Goal: Contribute content

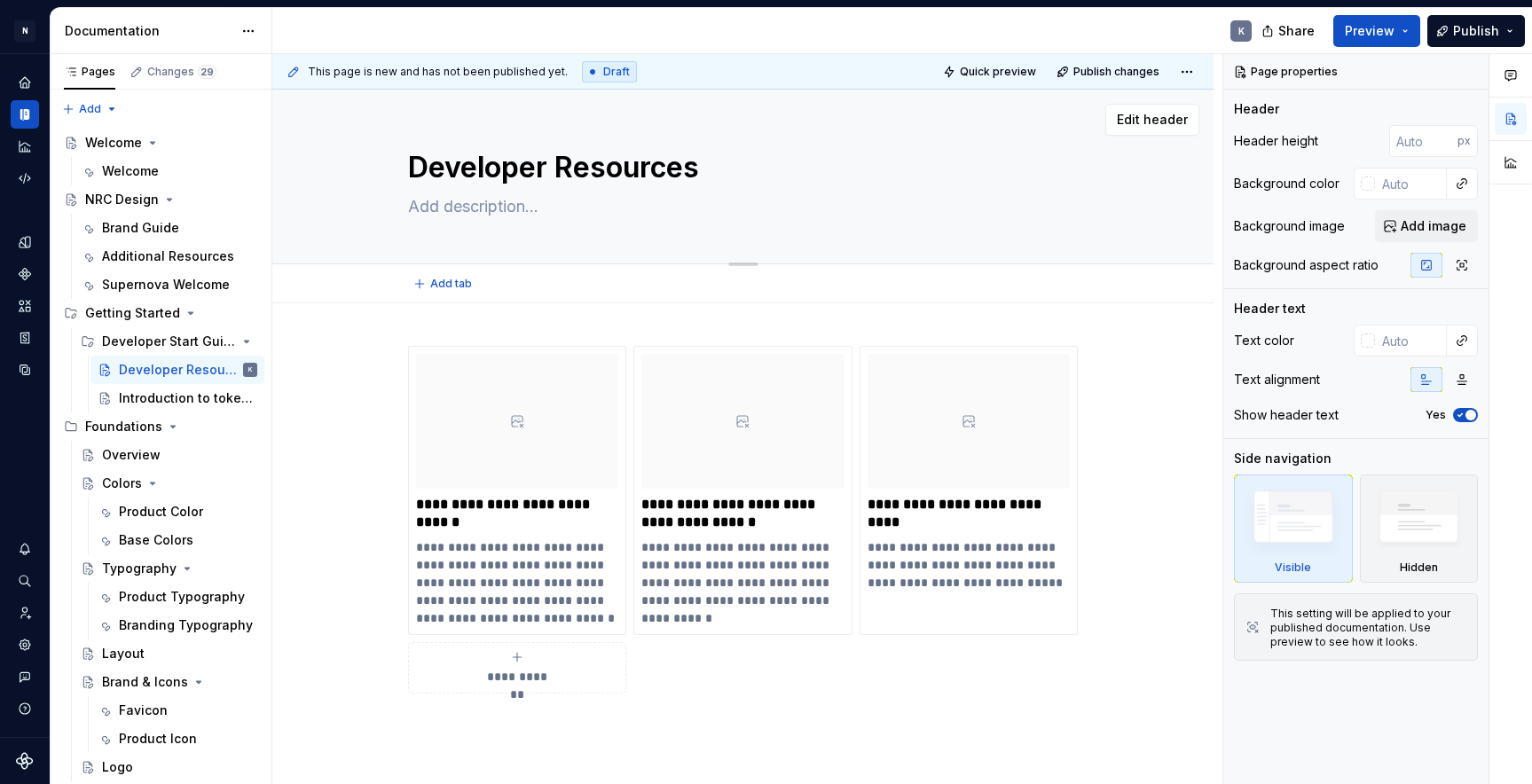
scroll to position [78, 0]
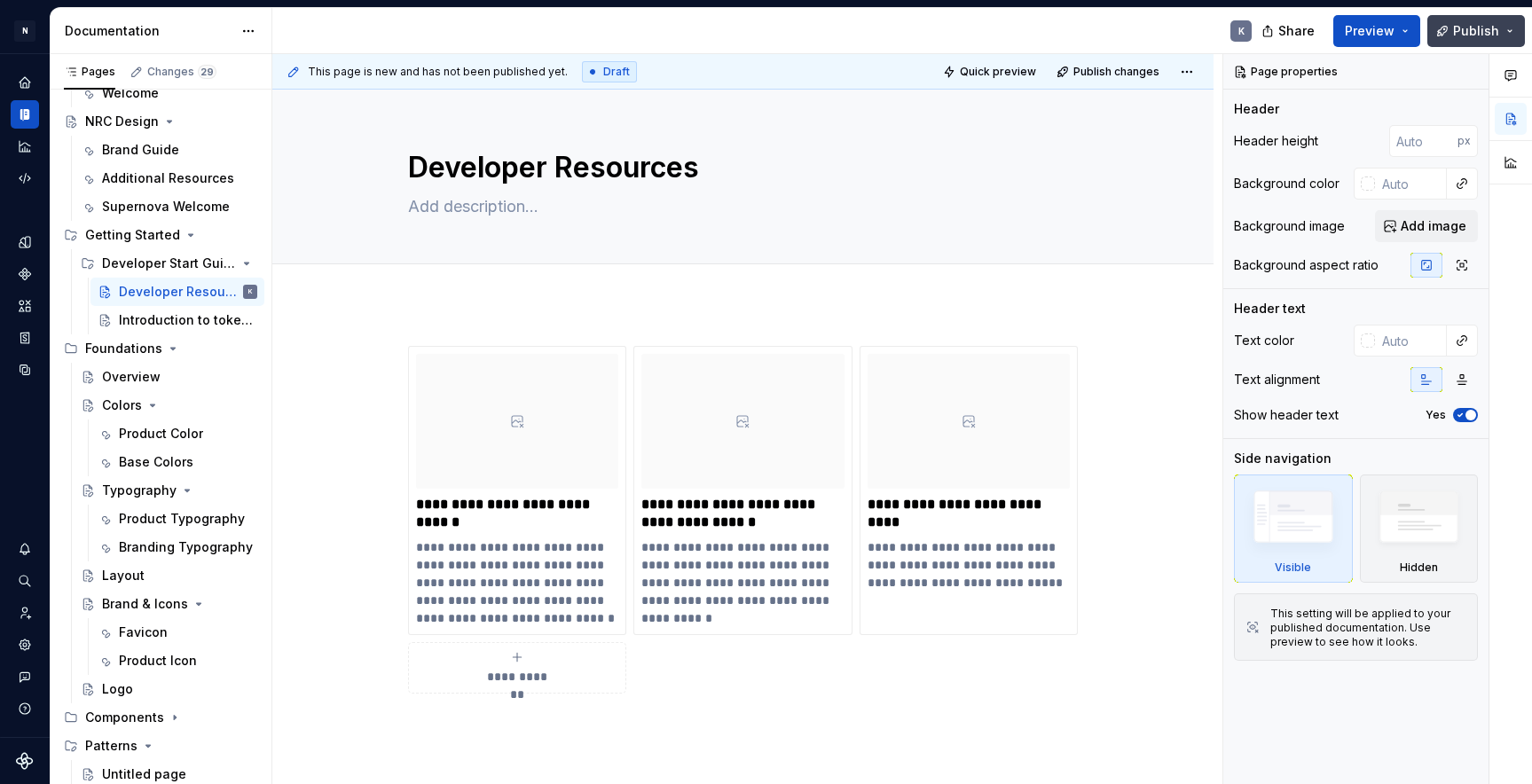
click at [1473, 38] on span "Publish" at bounding box center [1476, 30] width 46 height 17
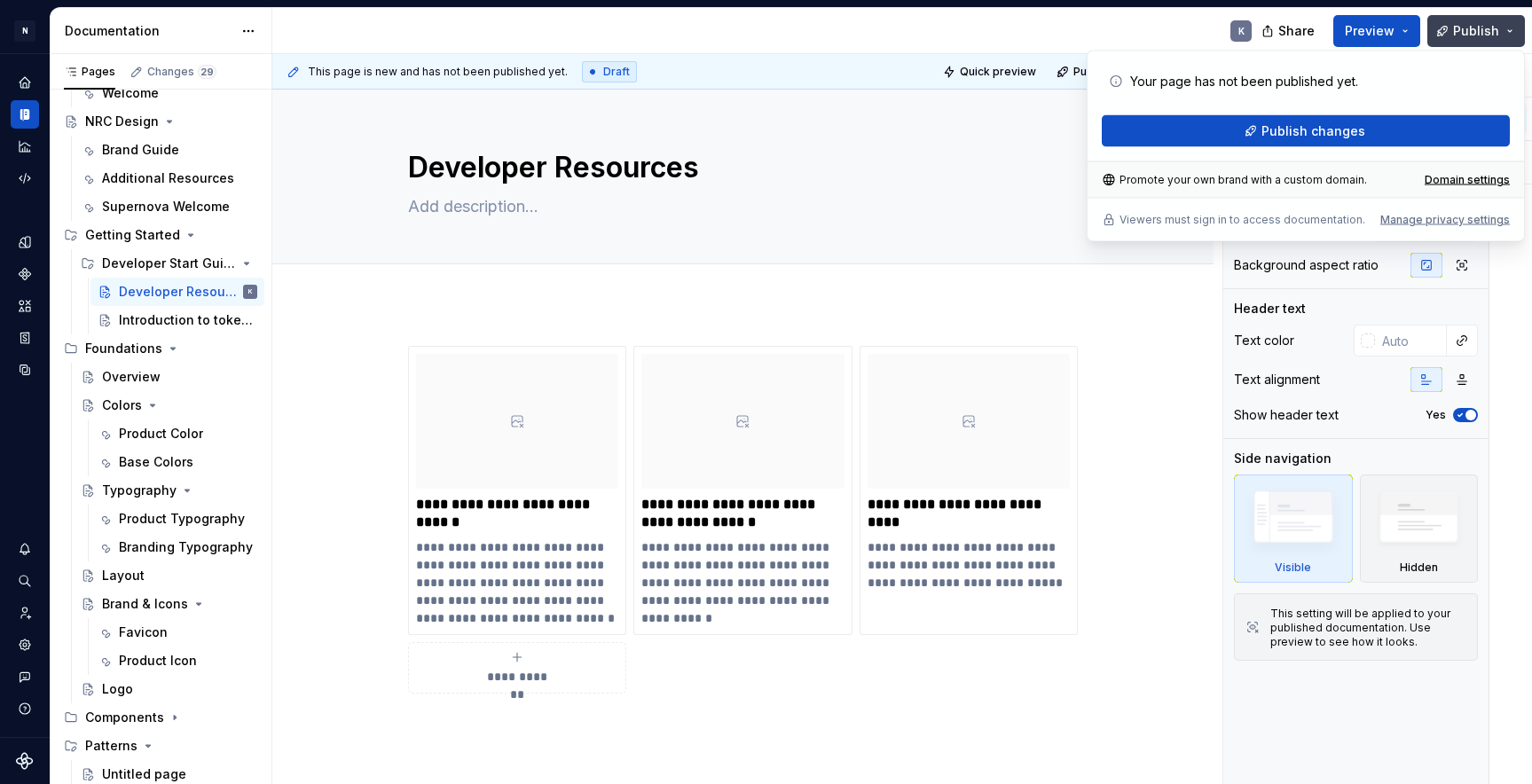
click at [1469, 32] on span "Publish" at bounding box center [1476, 30] width 46 height 17
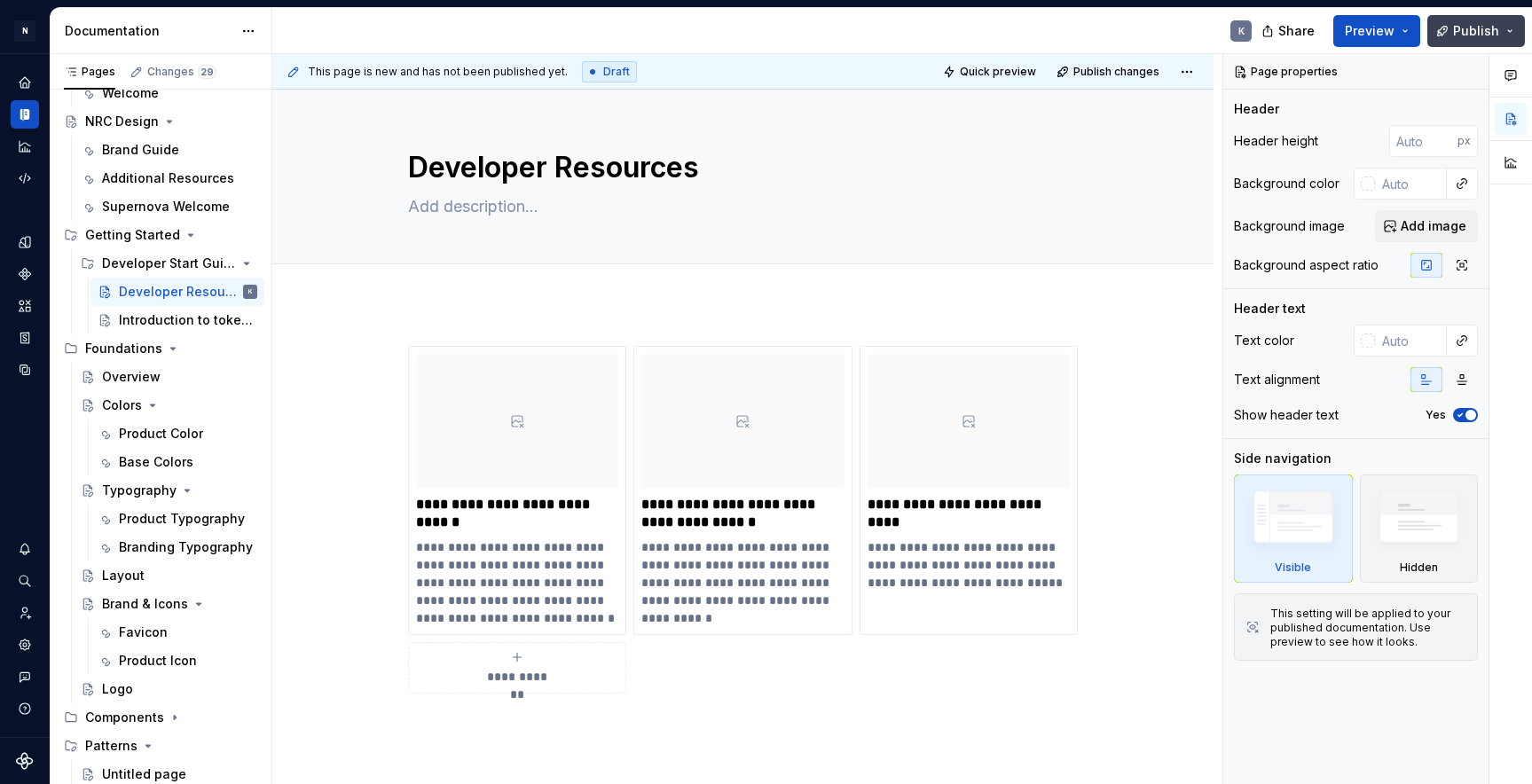
click at [1466, 25] on span "Publish" at bounding box center [1476, 30] width 46 height 17
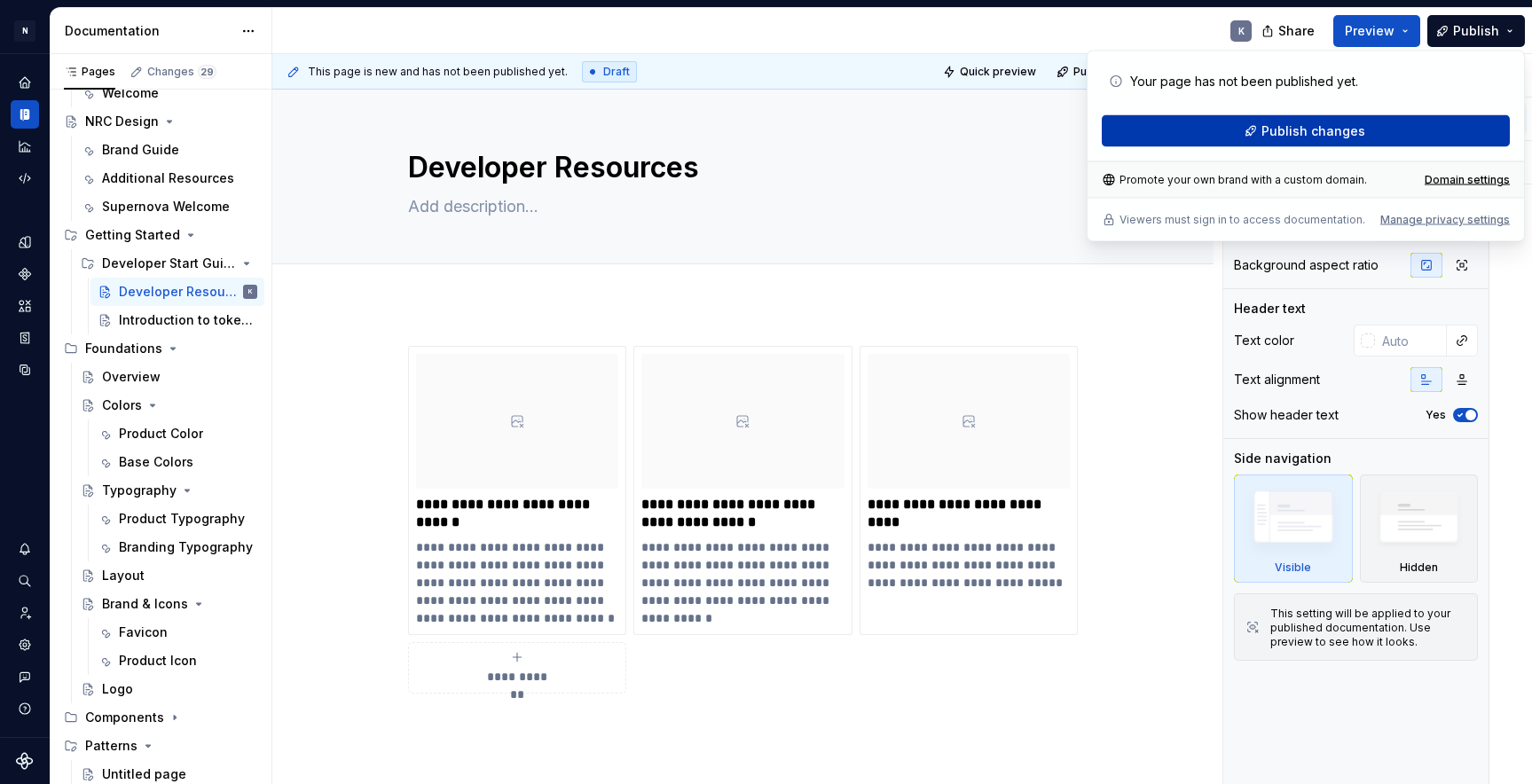
click at [1252, 125] on button "Publish changes" at bounding box center [1306, 131] width 408 height 32
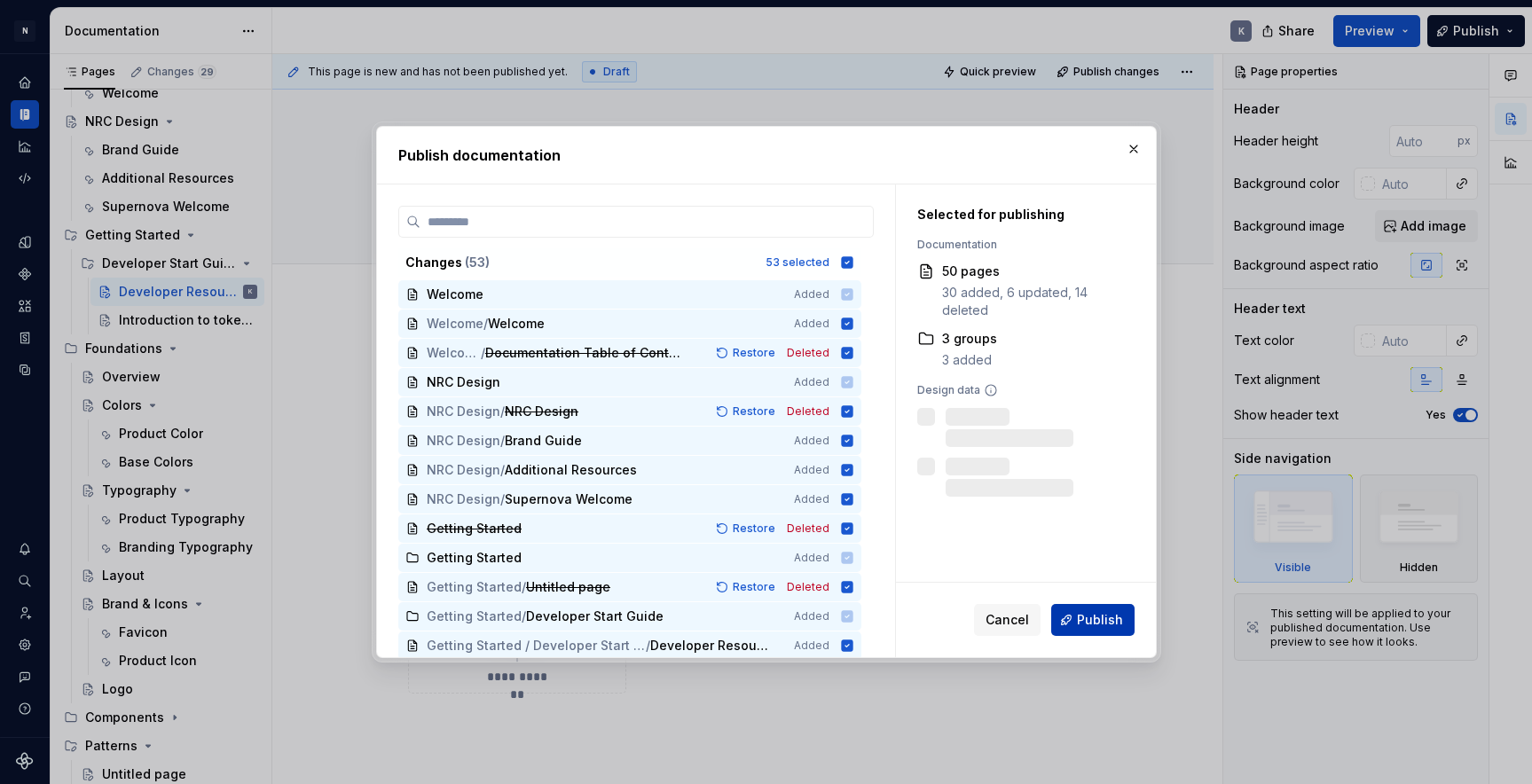
click at [1083, 620] on span "Publish" at bounding box center [1100, 619] width 46 height 17
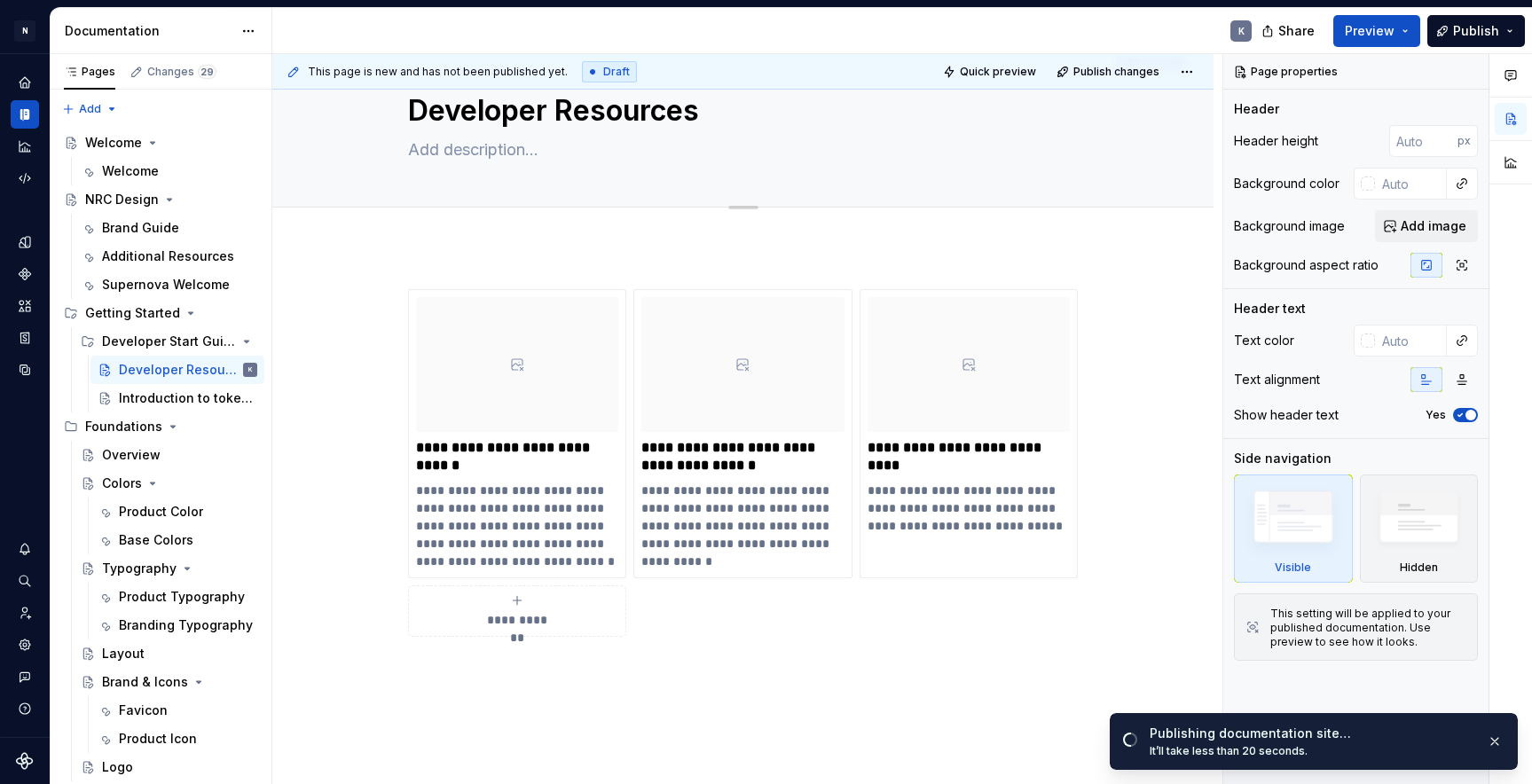
scroll to position [0, 0]
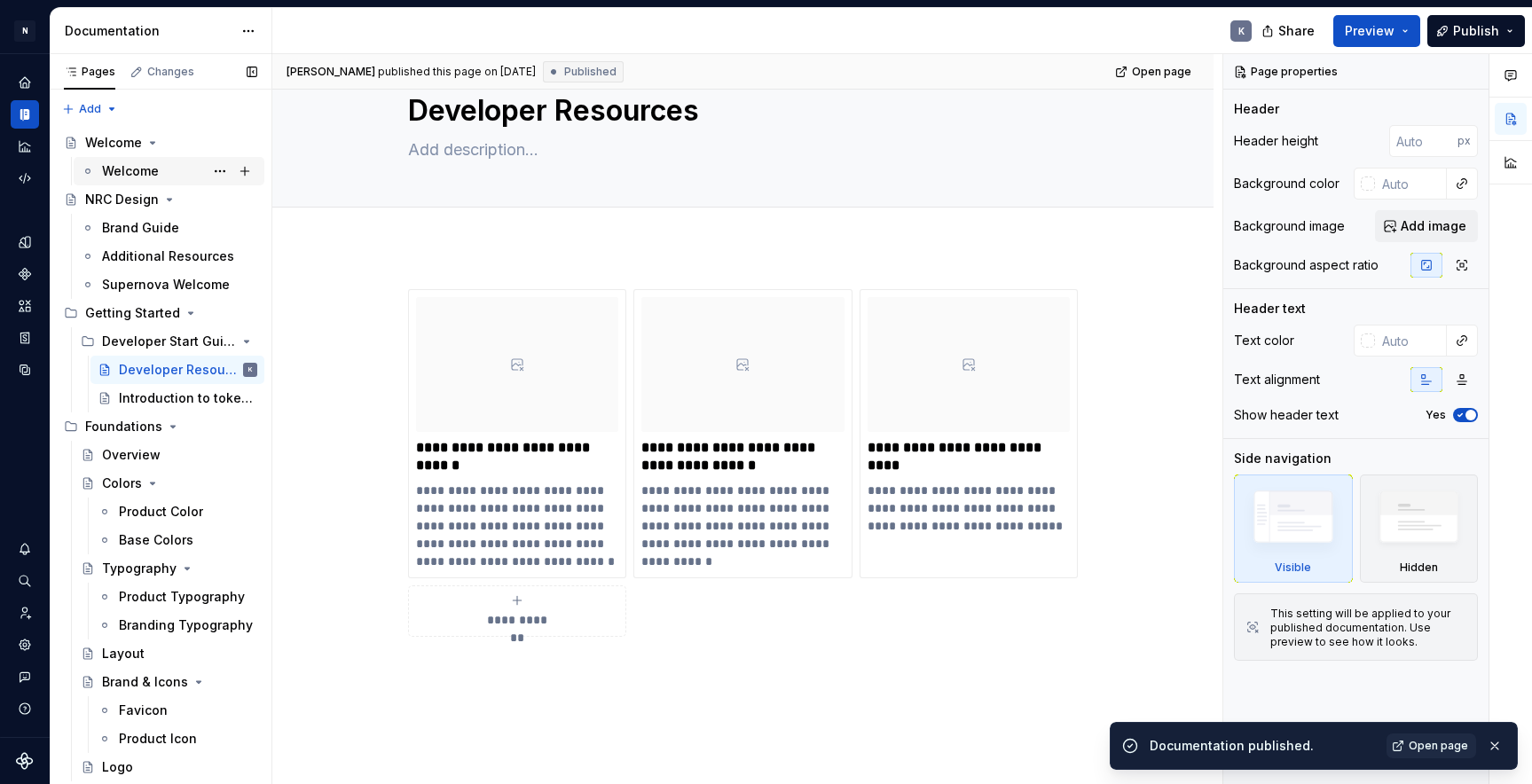
click at [136, 170] on div "Welcome" at bounding box center [130, 170] width 57 height 17
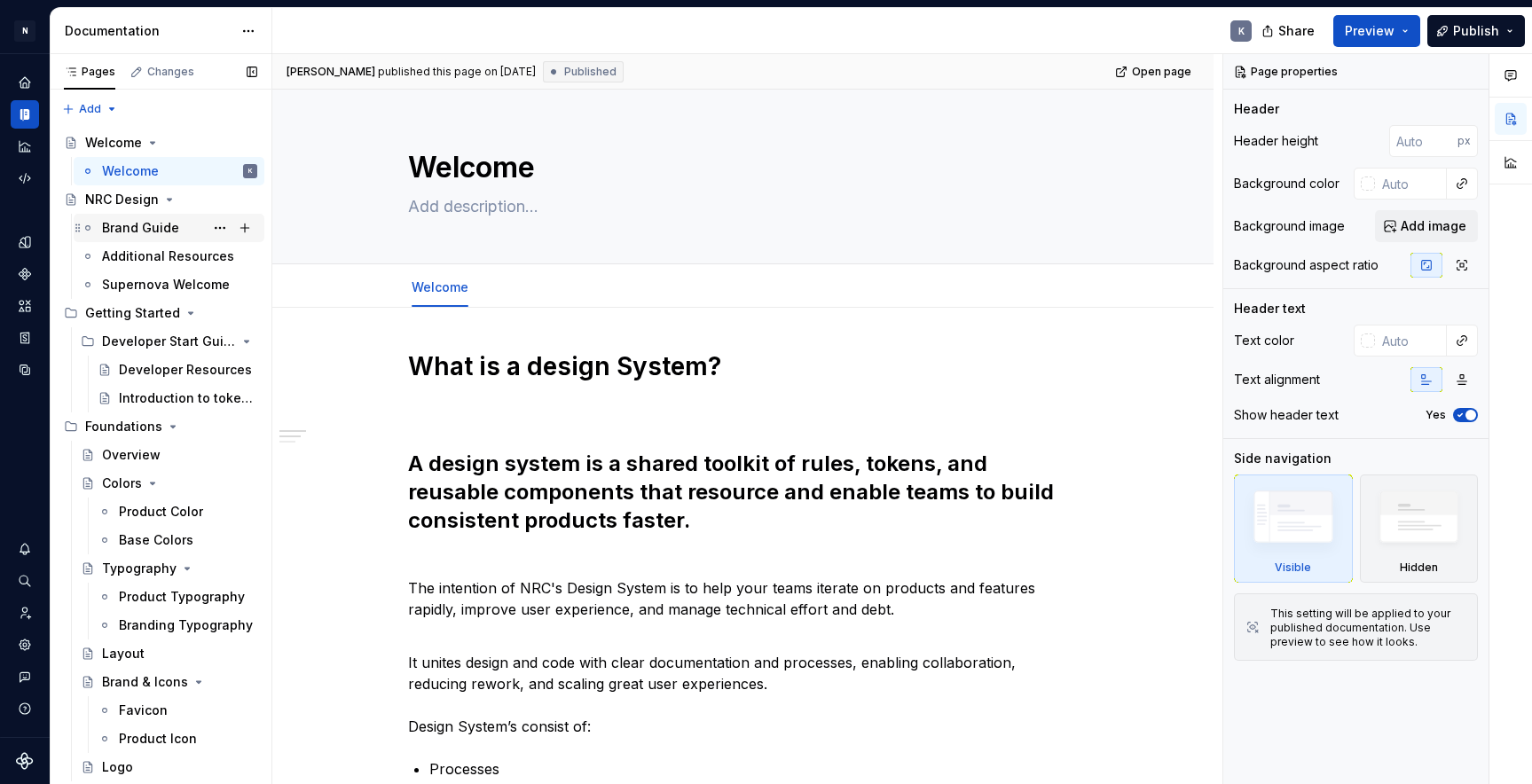
click at [132, 226] on div "Brand Guide" at bounding box center [140, 227] width 77 height 17
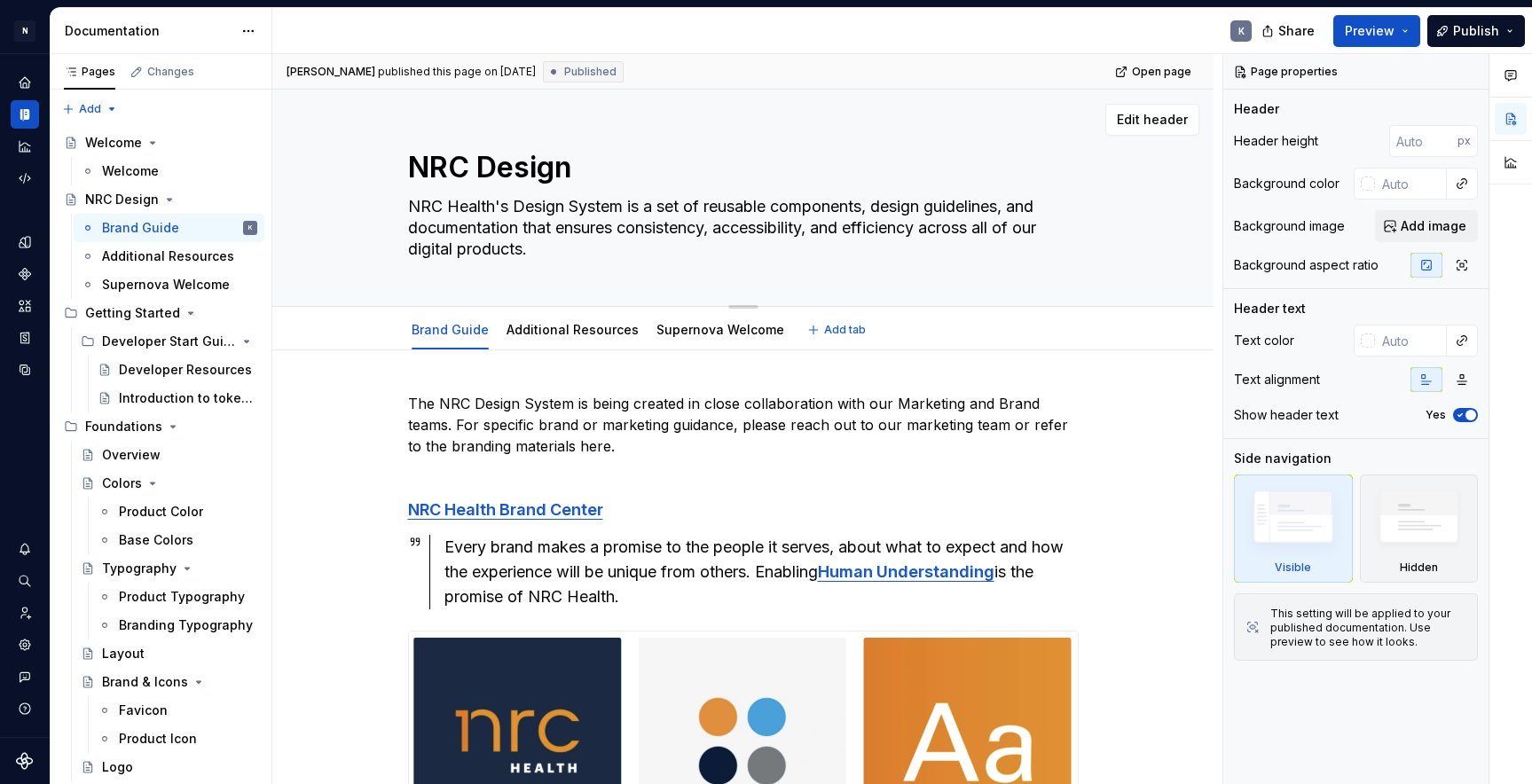
click at [459, 220] on textarea "NRC Health's Design System is a set of reusable components, design guidelines, …" at bounding box center [739, 228] width 671 height 71
click at [135, 165] on div "Welcome" at bounding box center [130, 170] width 57 height 17
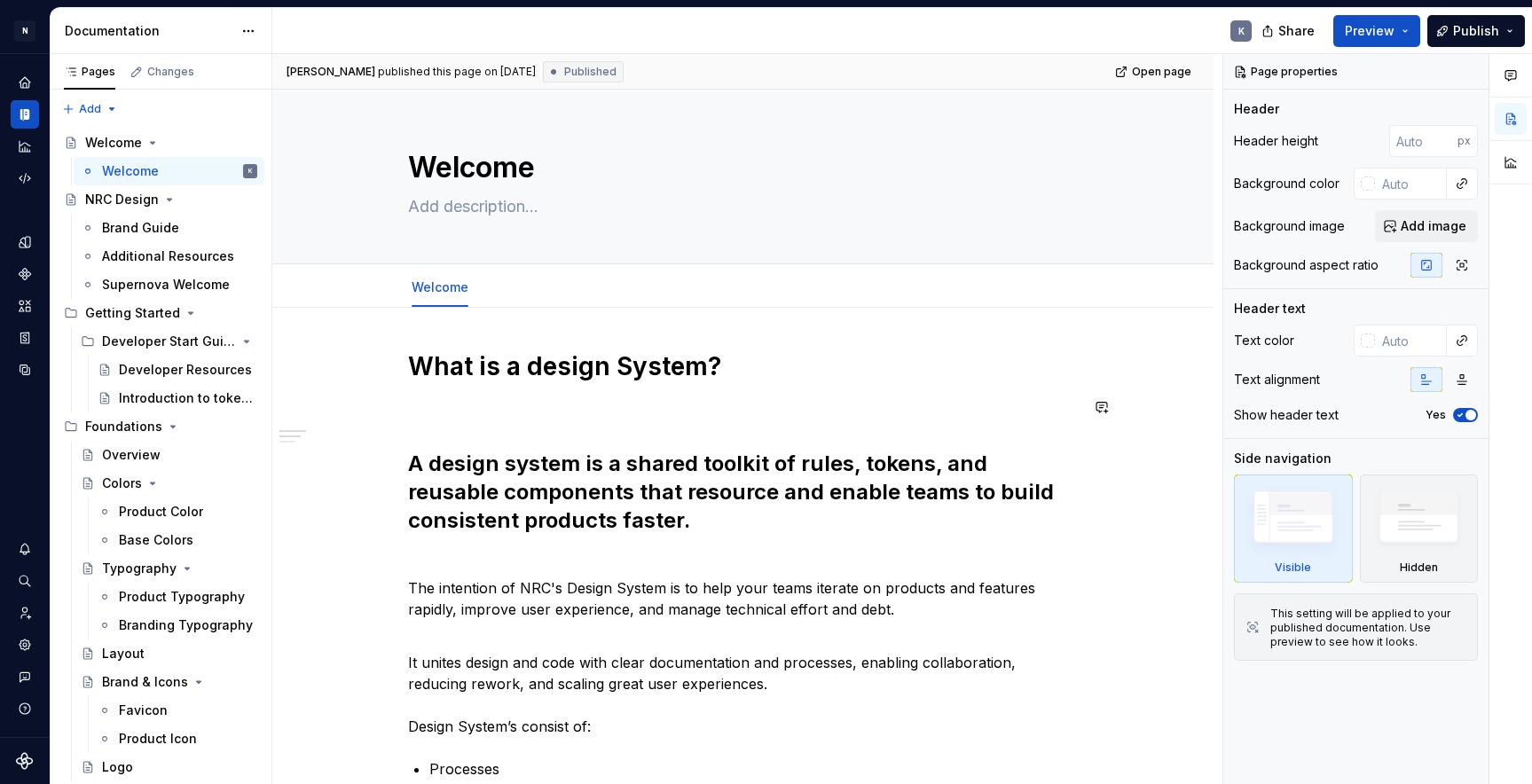
click at [475, 424] on div "What is a design System? A design system is a shared toolkit of rules, tokens, …" at bounding box center [743, 693] width 671 height 685
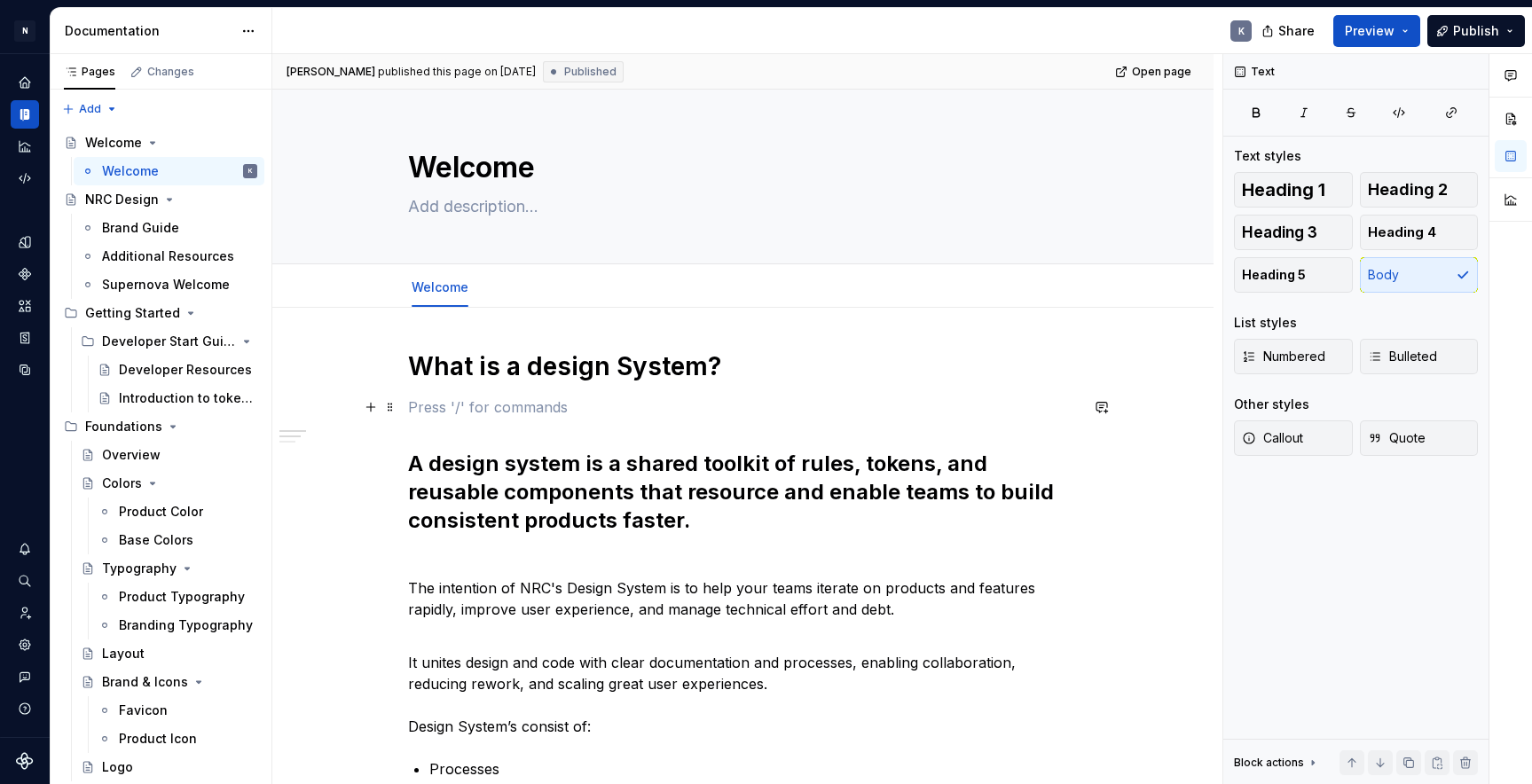
click at [474, 399] on p at bounding box center [743, 406] width 671 height 21
click at [415, 360] on h1 "What is a design System?" at bounding box center [743, 366] width 671 height 32
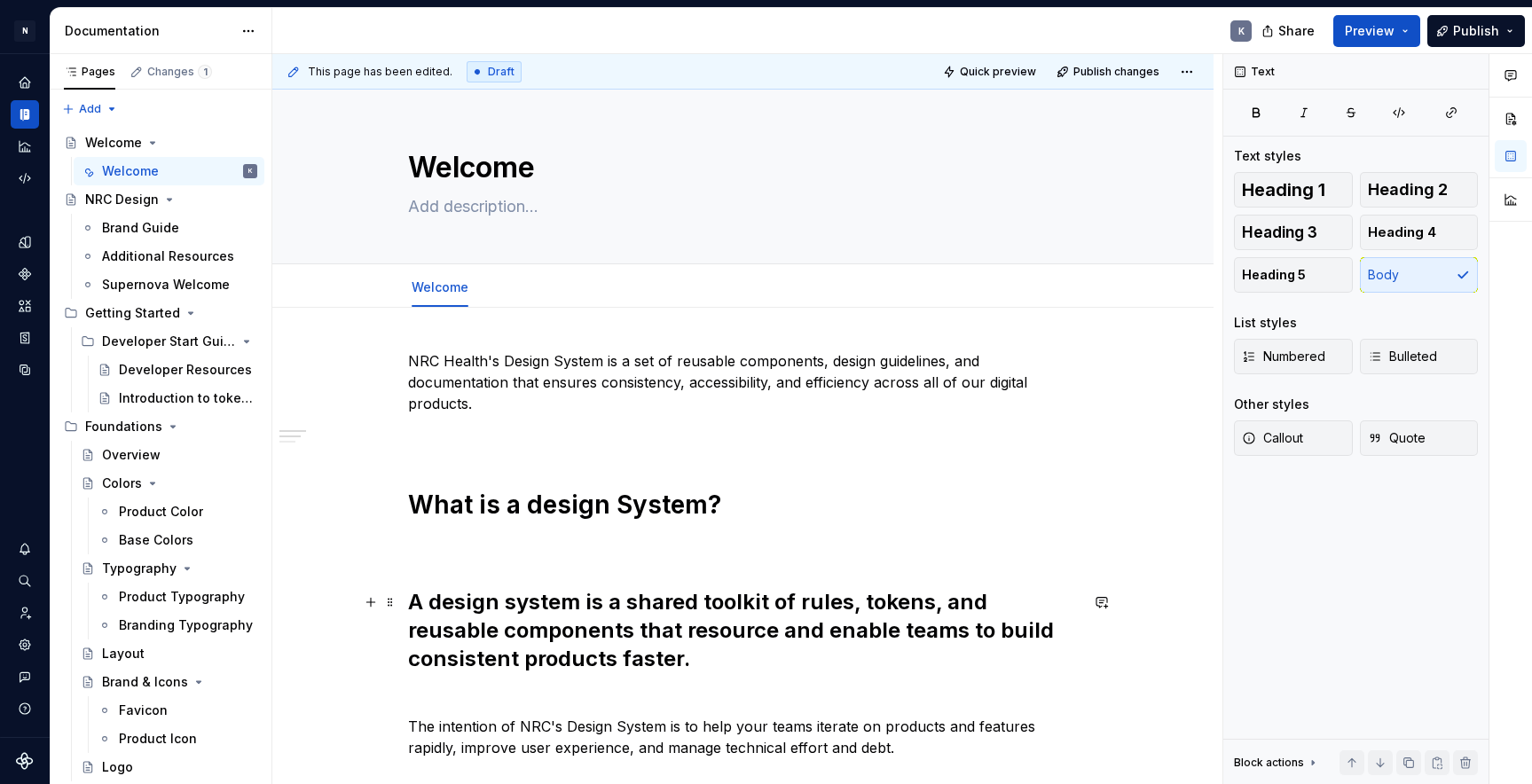
click at [437, 616] on h2 "A design system is a shared toolkit of rules, tokens, and reusable components t…" at bounding box center [743, 645] width 671 height 113
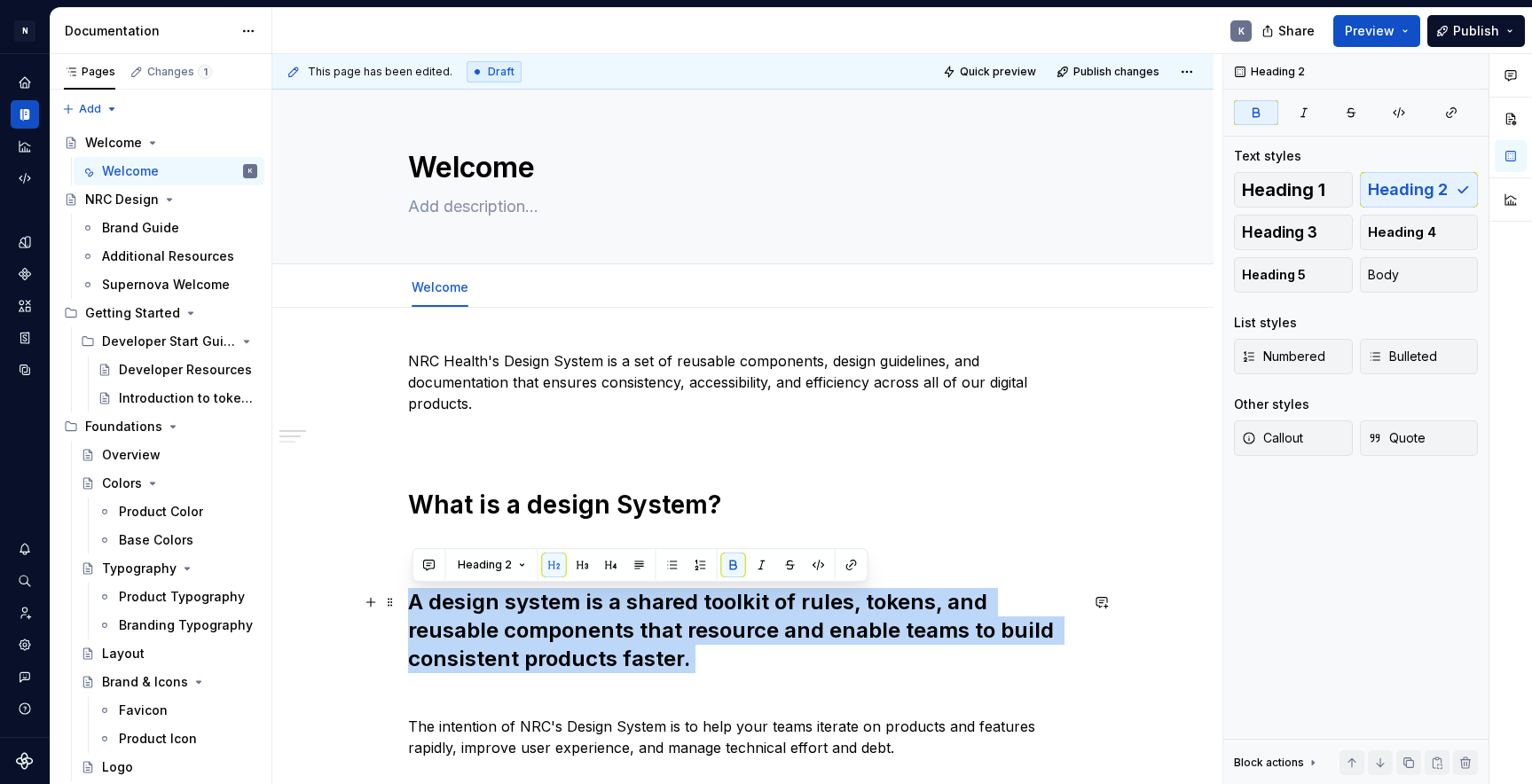
click at [437, 616] on h2 "A design system is a shared toolkit of rules, tokens, and reusable components t…" at bounding box center [743, 645] width 671 height 113
click at [557, 563] on button "button" at bounding box center [554, 564] width 25 height 25
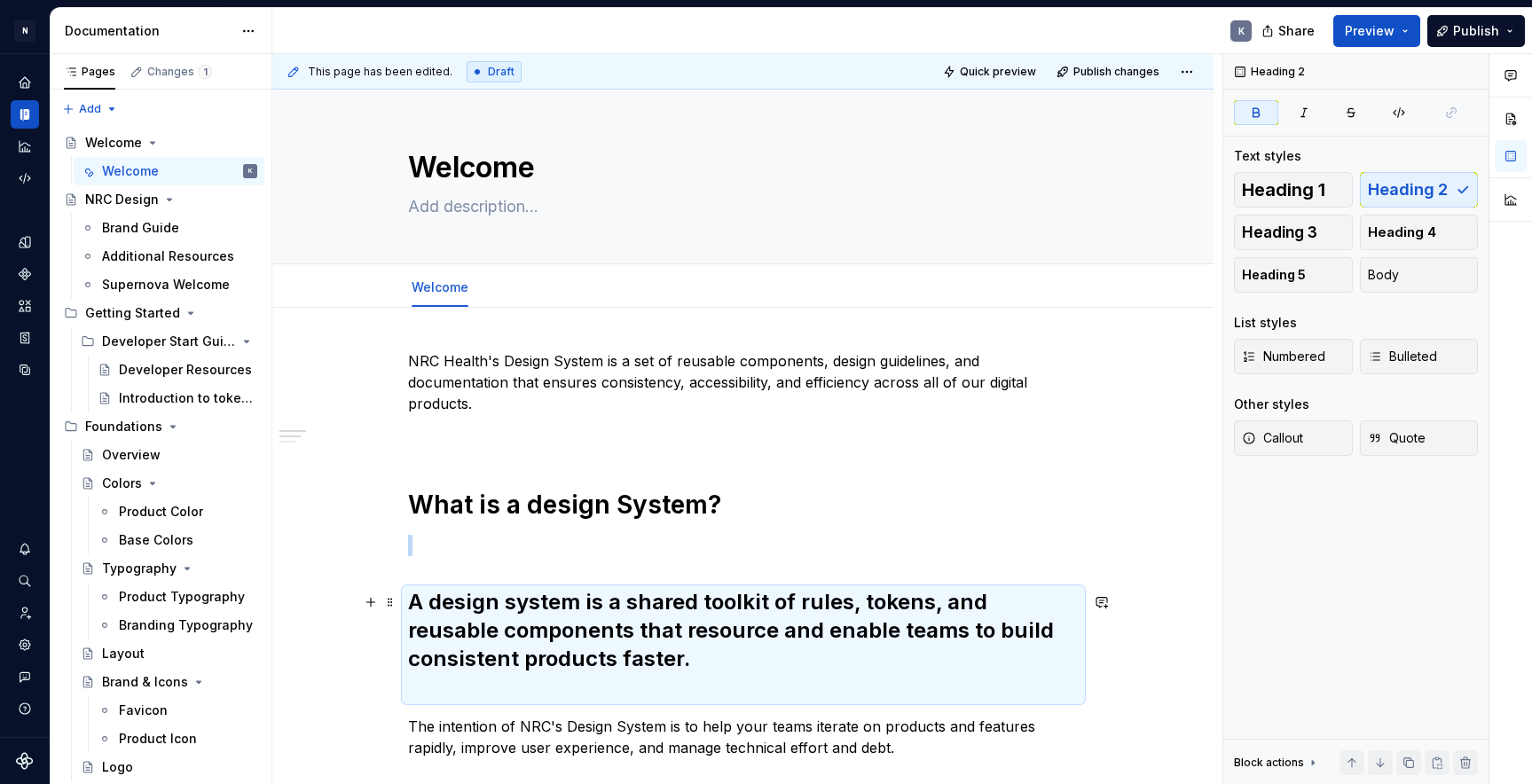
click at [442, 603] on strong "A design system is a shared toolkit of rules, tokens, and reusable components t…" at bounding box center [734, 630] width 652 height 82
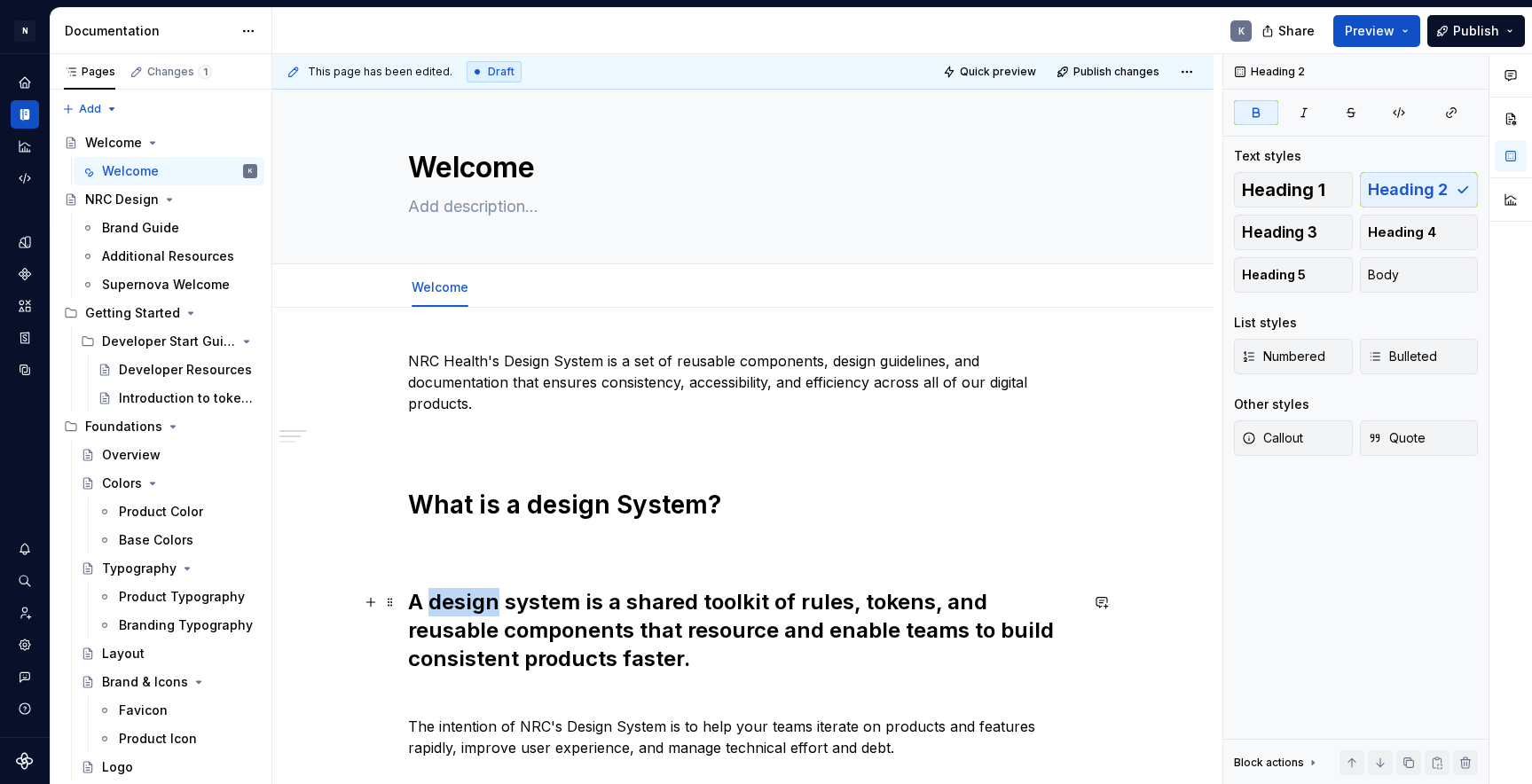
click at [442, 603] on strong "A design system is a shared toolkit of rules, tokens, and reusable components t…" at bounding box center [734, 630] width 652 height 82
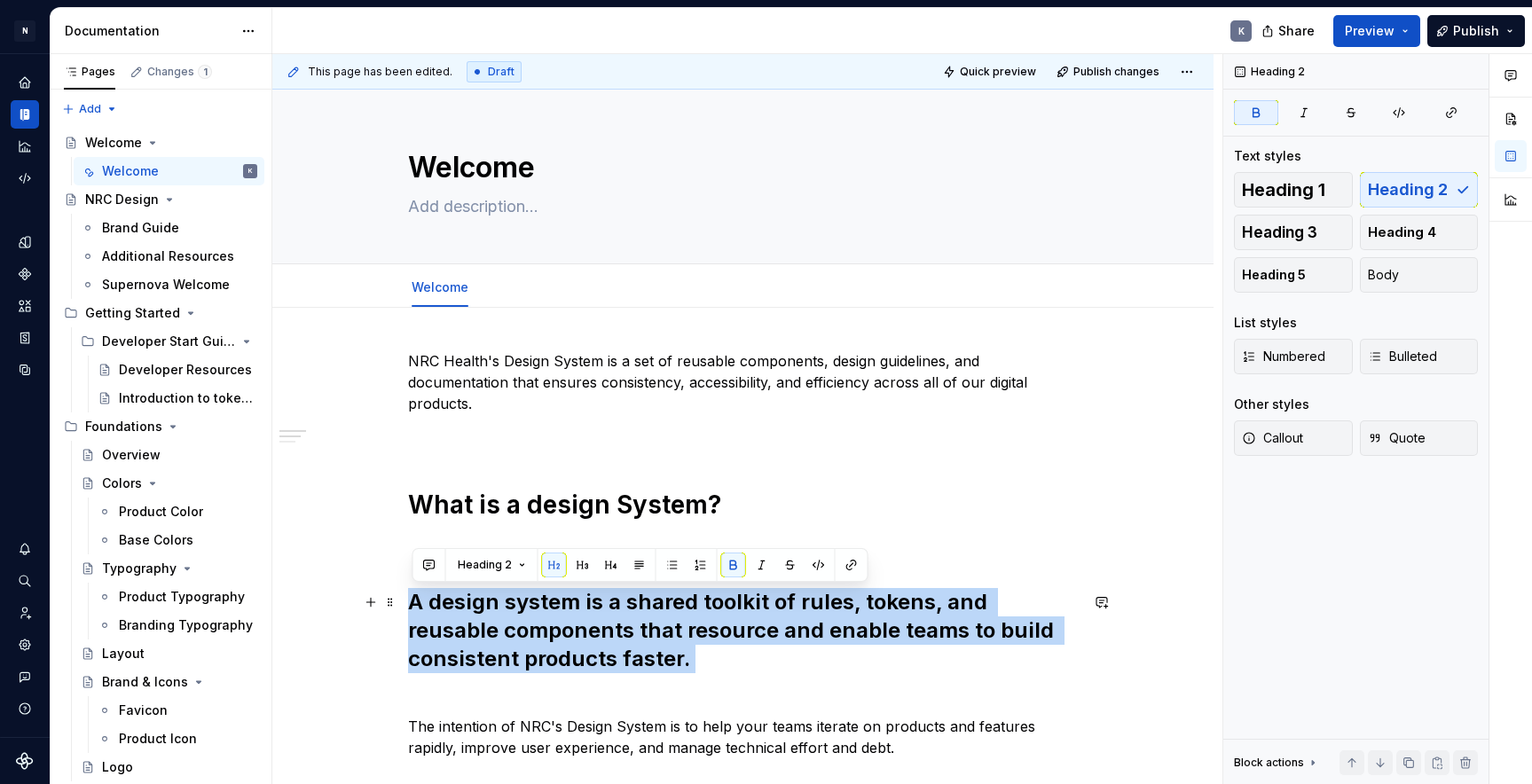
click at [442, 603] on strong "A design system is a shared toolkit of rules, tokens, and reusable components t…" at bounding box center [734, 630] width 652 height 82
click at [611, 562] on button "button" at bounding box center [610, 564] width 25 height 25
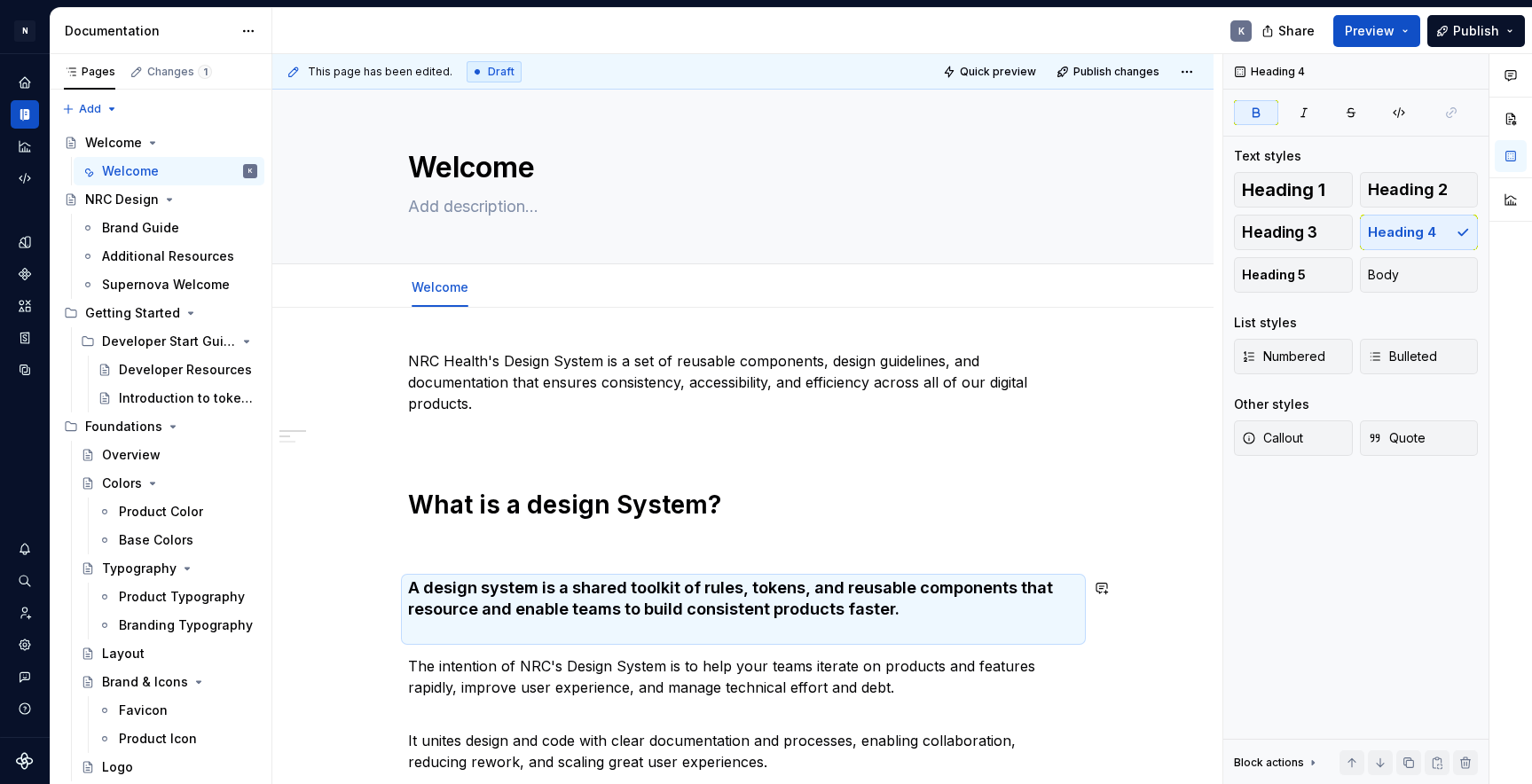
click at [571, 558] on div "NRC Health's Design System is a set of reusable components, design guidelines, …" at bounding box center [743, 732] width 671 height 764
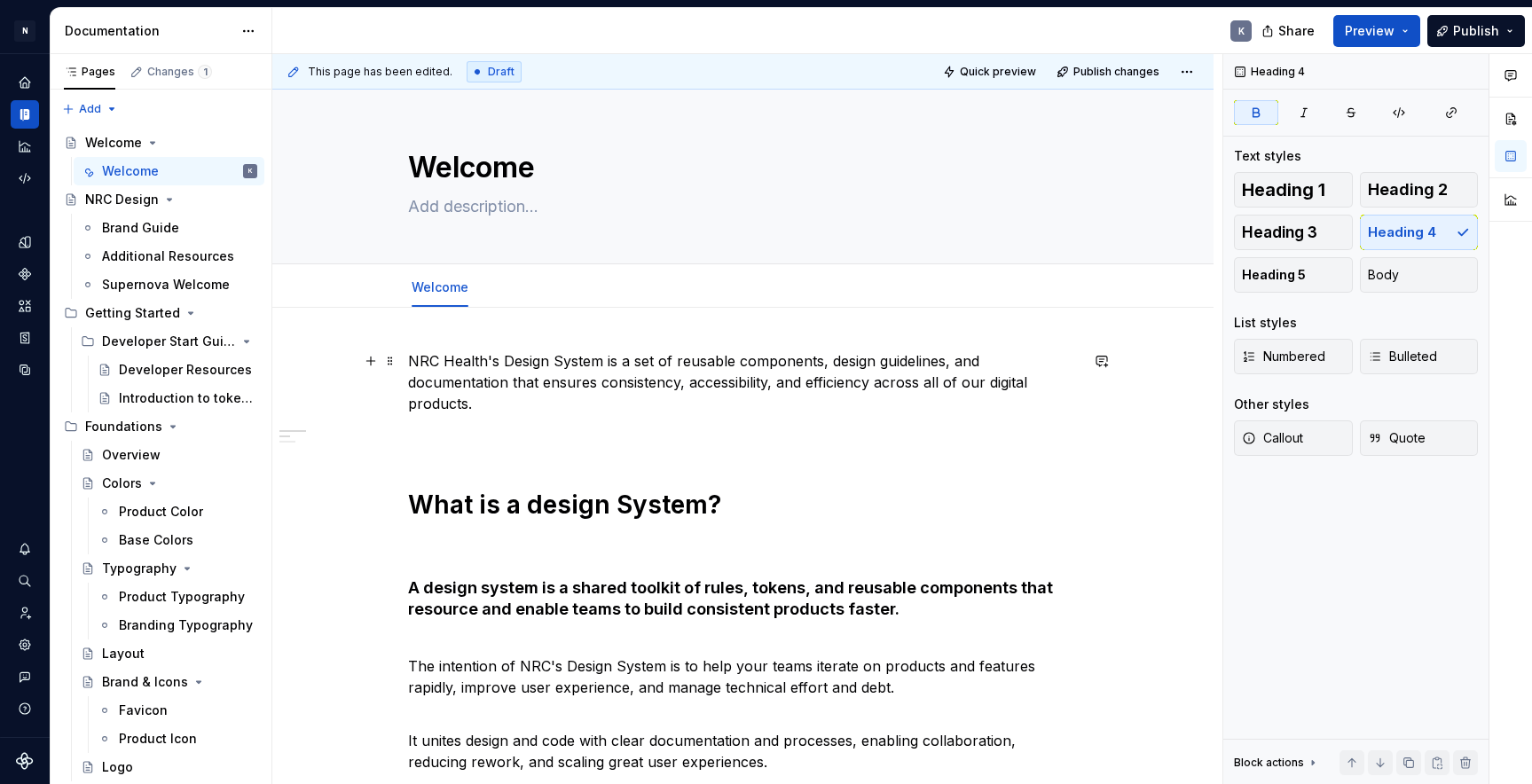
click at [474, 398] on p "NRC Health's Design System is a set of reusable components, design guidelines, …" at bounding box center [743, 382] width 671 height 64
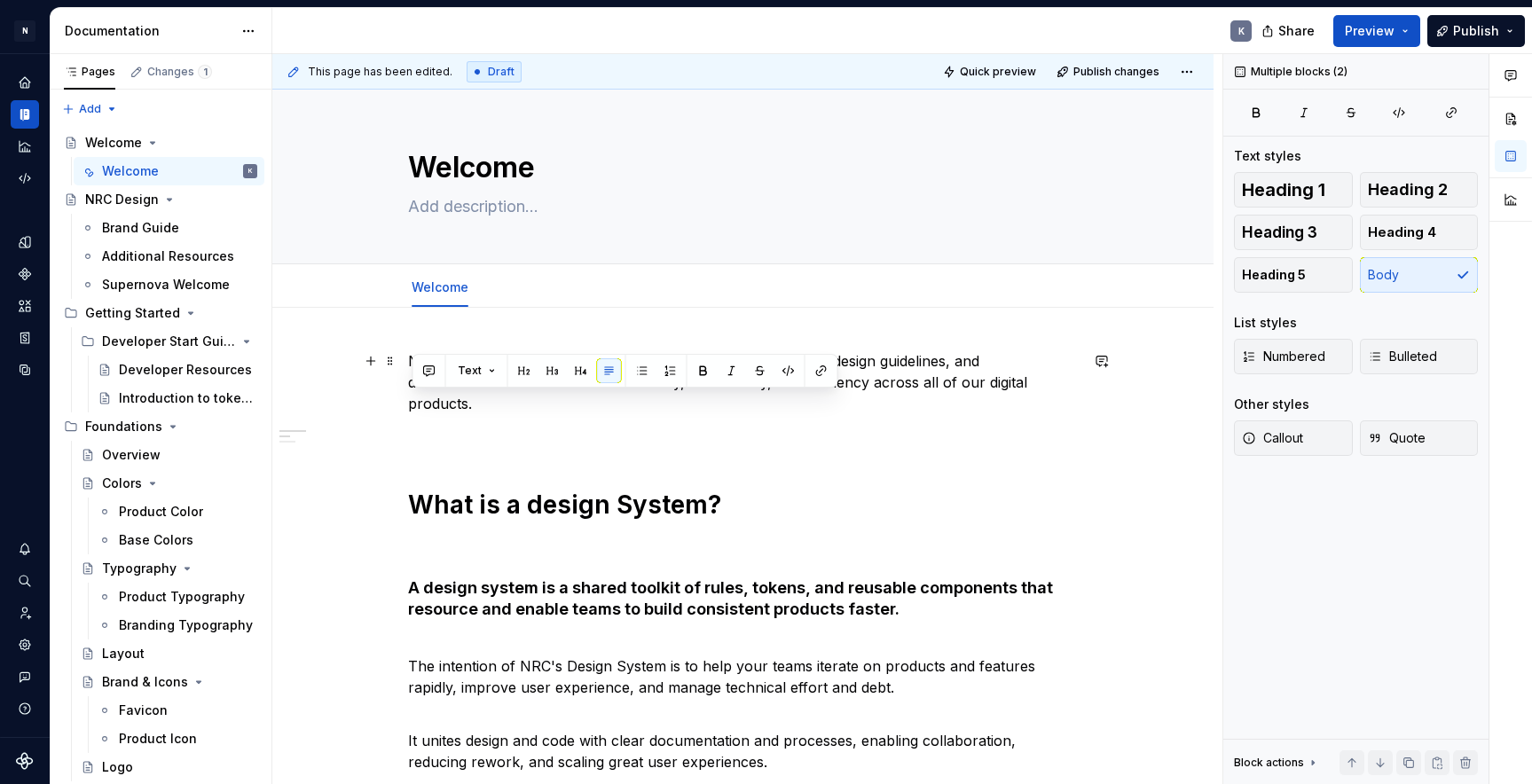
click at [474, 398] on p "NRC Health's Design System is a set of reusable components, design guidelines, …" at bounding box center [743, 382] width 671 height 64
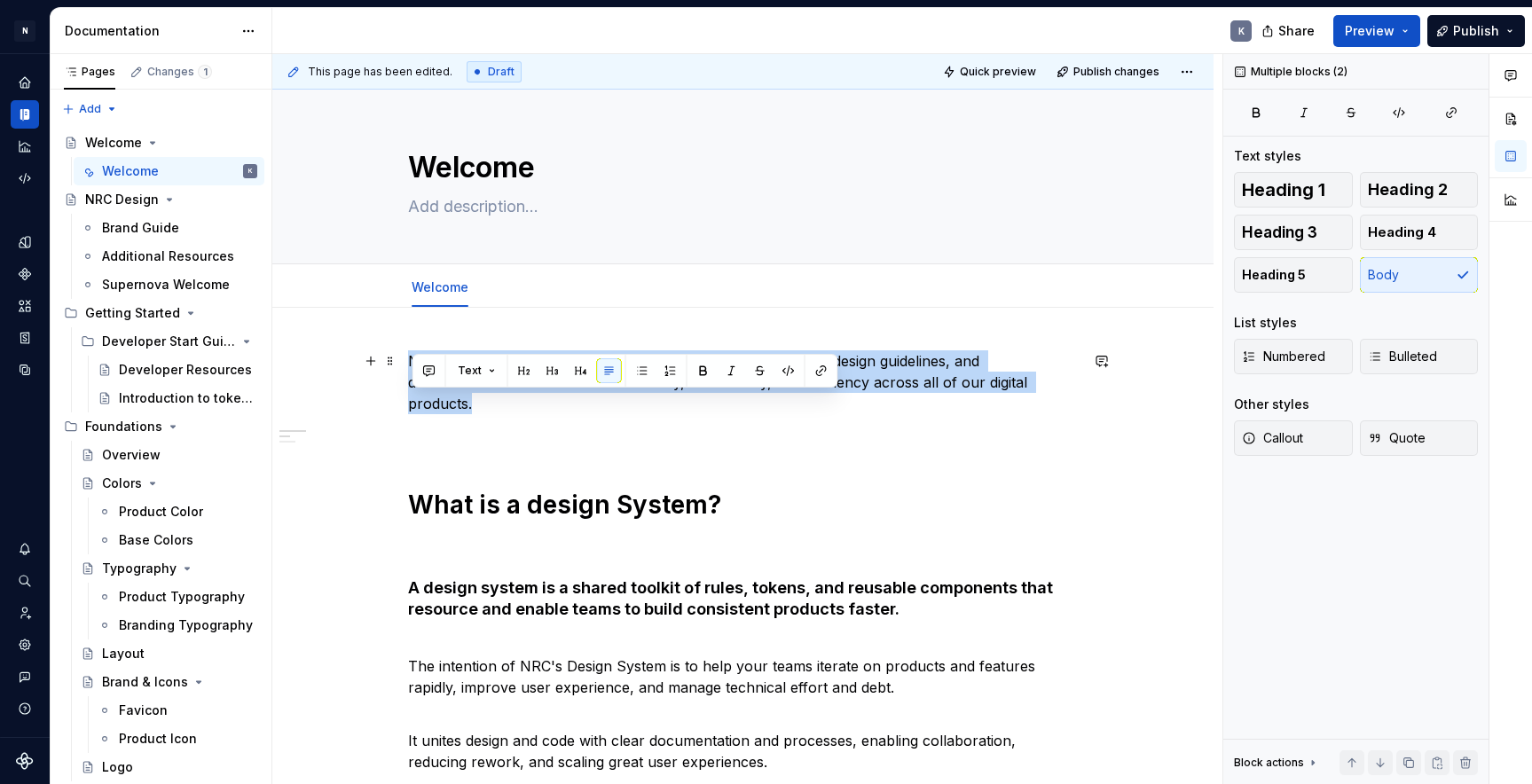
click at [474, 398] on p "NRC Health's Design System is a set of reusable components, design guidelines, …" at bounding box center [743, 382] width 671 height 64
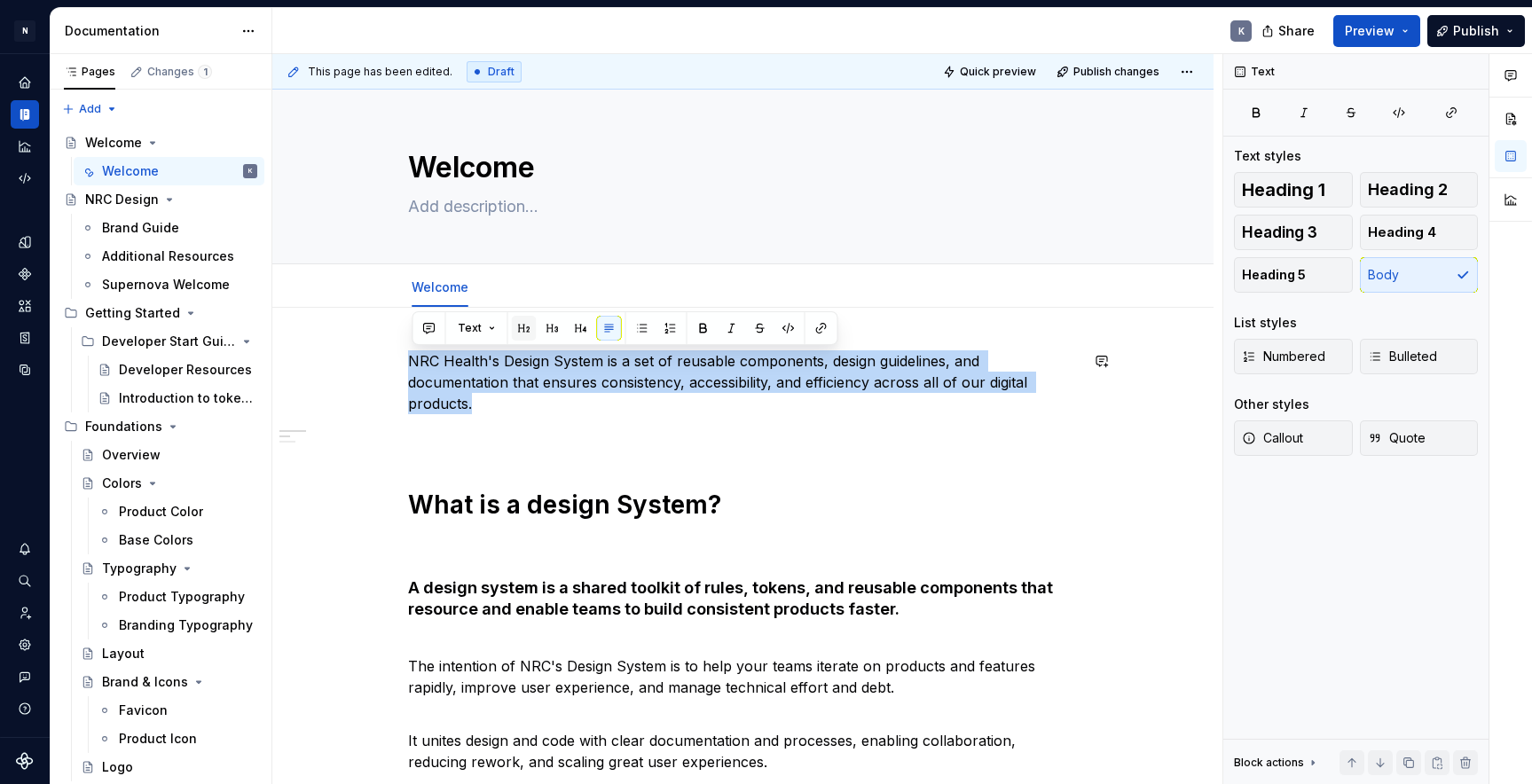
click at [522, 330] on button "button" at bounding box center [523, 328] width 25 height 25
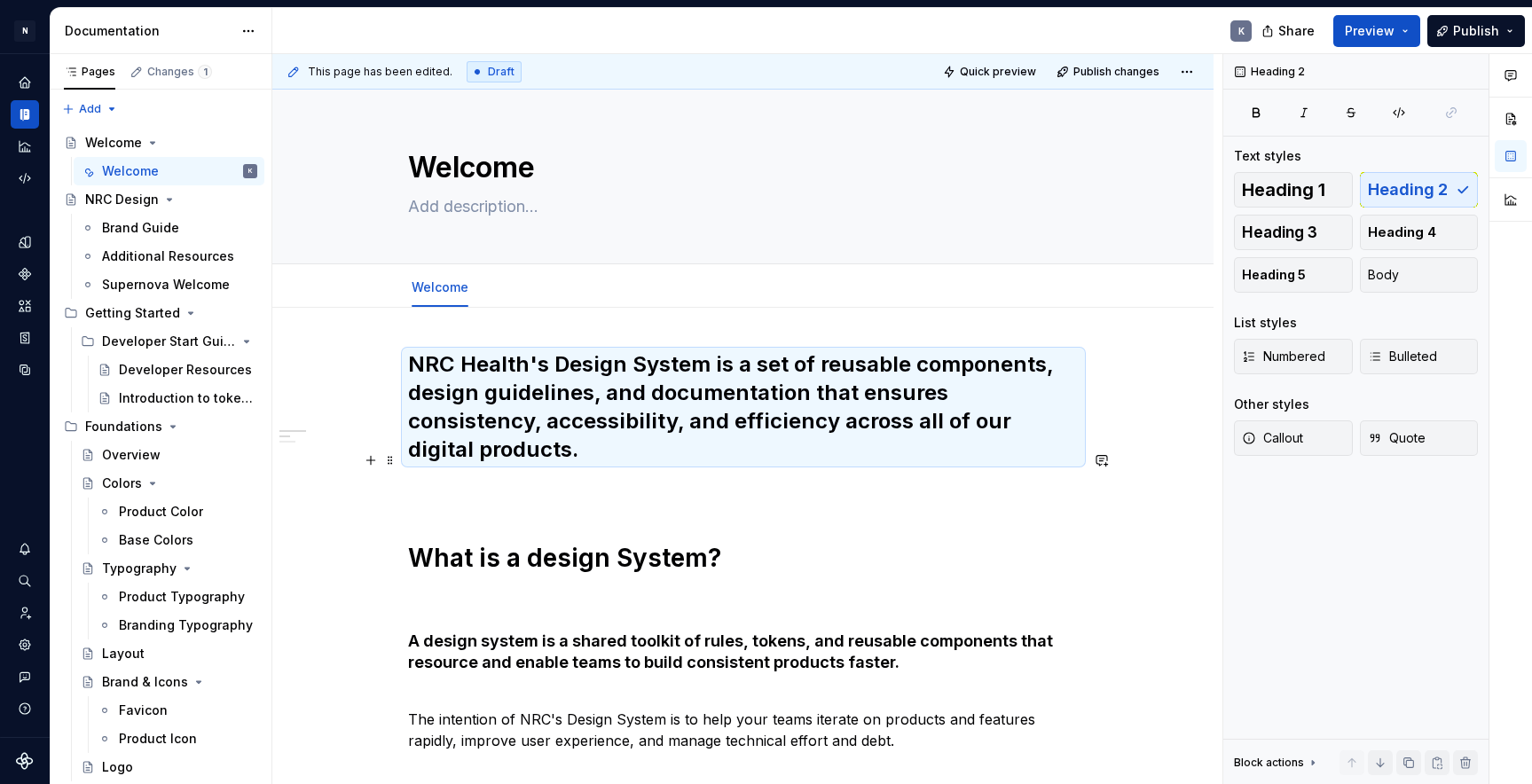
click at [541, 478] on p at bounding box center [743, 488] width 671 height 21
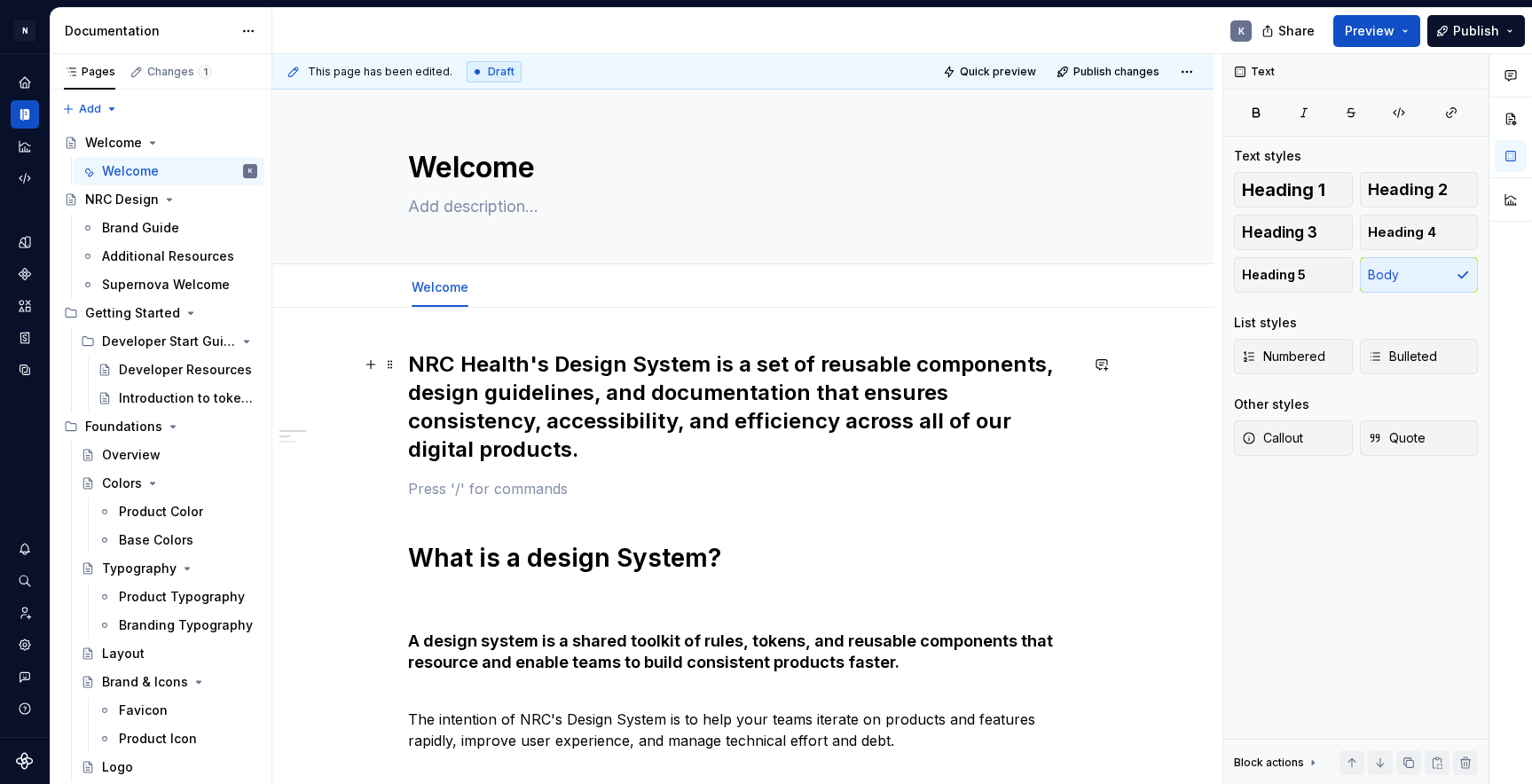
click at [450, 373] on h2 "NRC Health's Design System is a set of reusable components, design guidelines, …" at bounding box center [743, 407] width 671 height 113
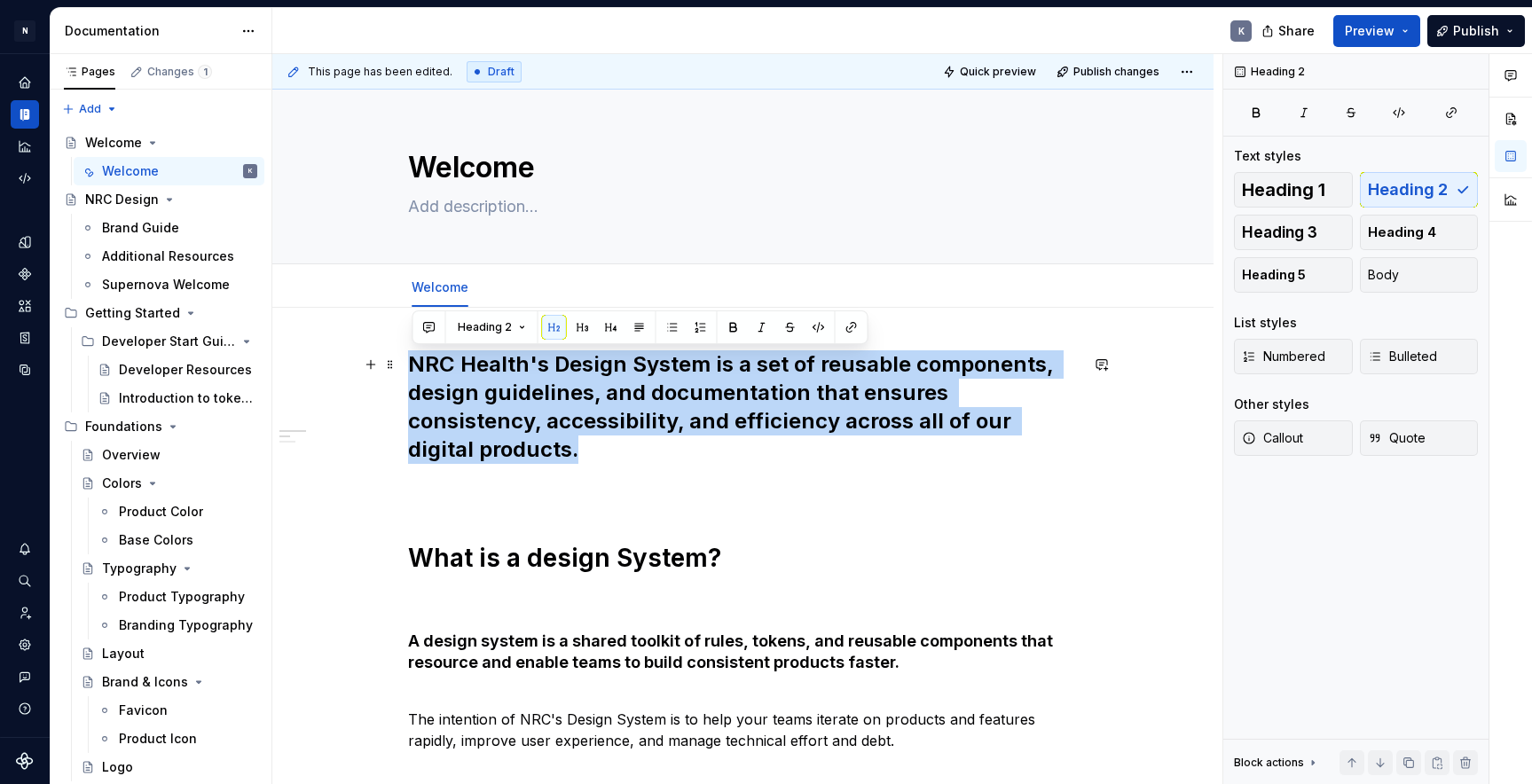
click at [450, 373] on h2 "NRC Health's Design System is a set of reusable components, design guidelines, …" at bounding box center [743, 407] width 671 height 113
click at [1318, 439] on button "Callout" at bounding box center [1293, 437] width 119 height 36
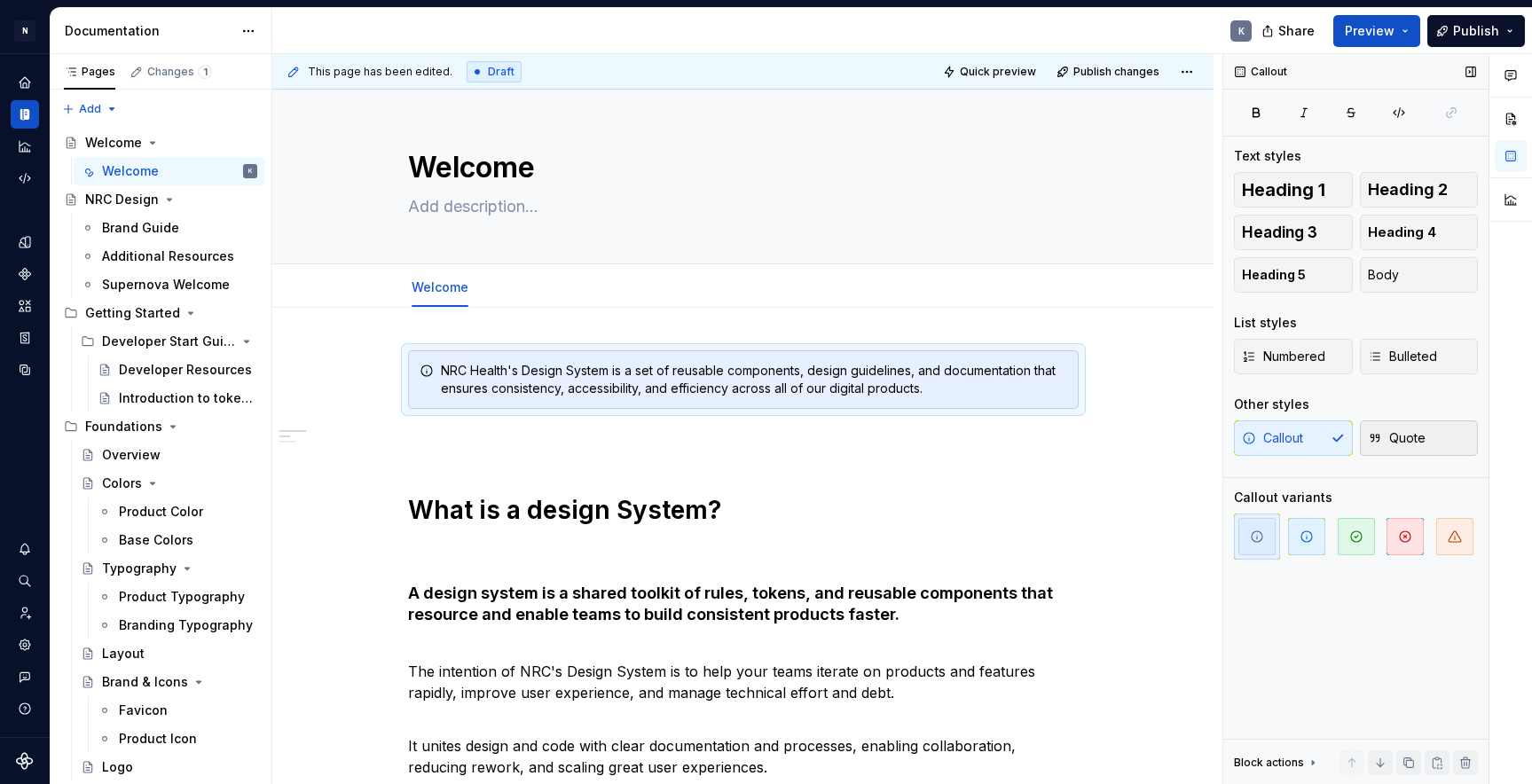
click at [1401, 442] on span "Quote" at bounding box center [1397, 437] width 58 height 17
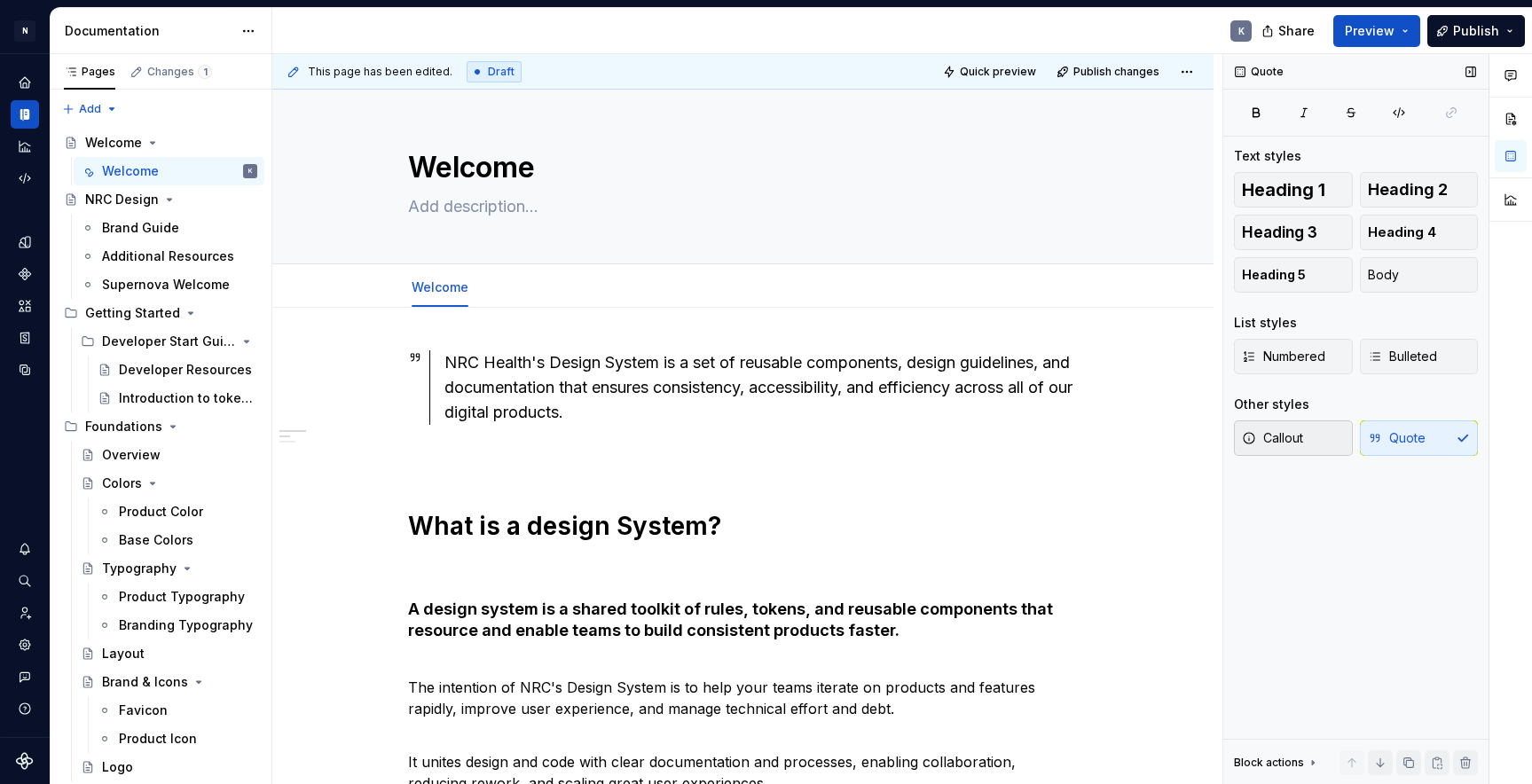
click at [1298, 445] on span "Callout" at bounding box center [1272, 437] width 61 height 17
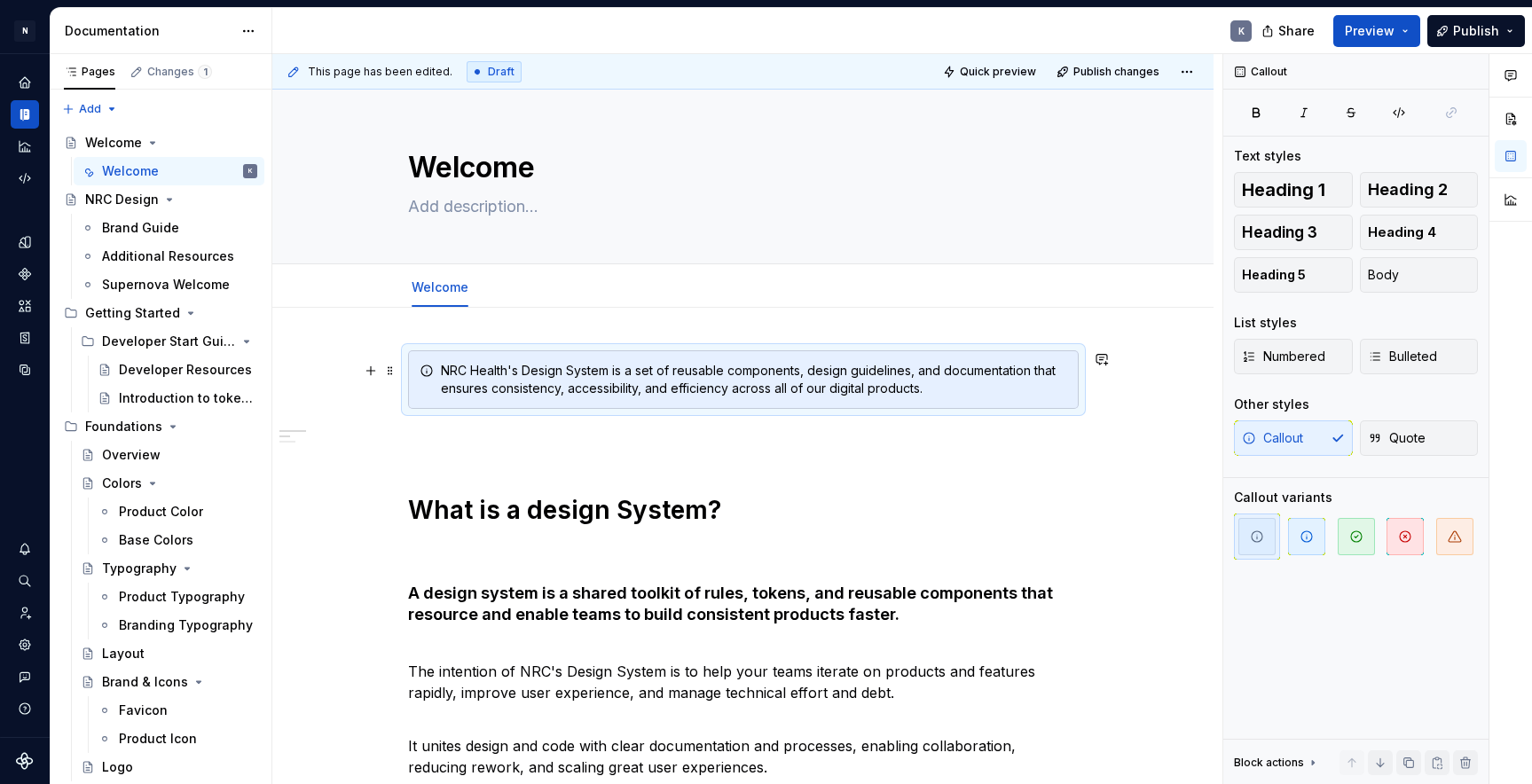
click at [905, 383] on div "NRC Health's Design System is a set of reusable components, design guidelines, …" at bounding box center [754, 380] width 626 height 36
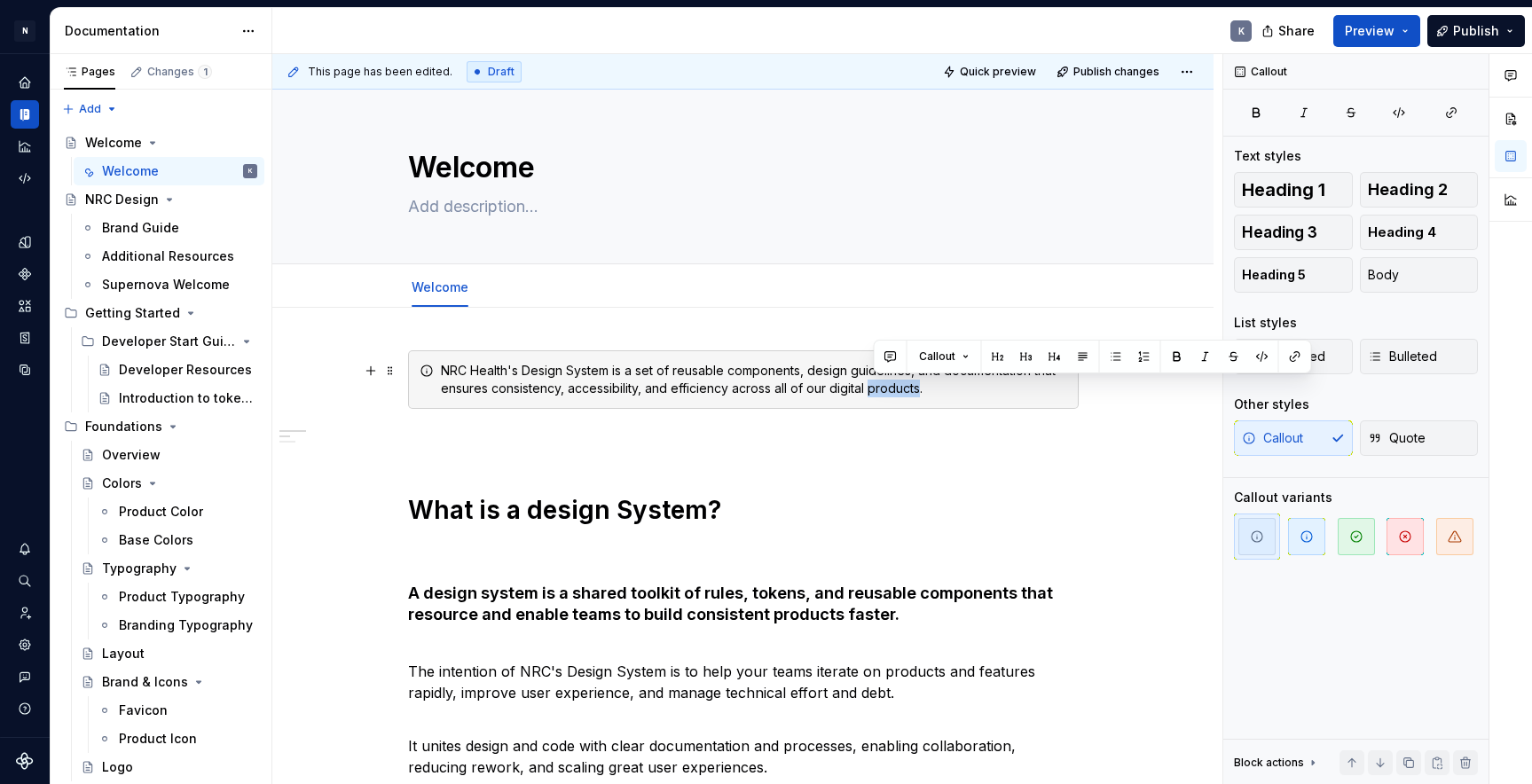
click at [905, 383] on div "NRC Health's Design System is a set of reusable components, design guidelines, …" at bounding box center [754, 380] width 626 height 36
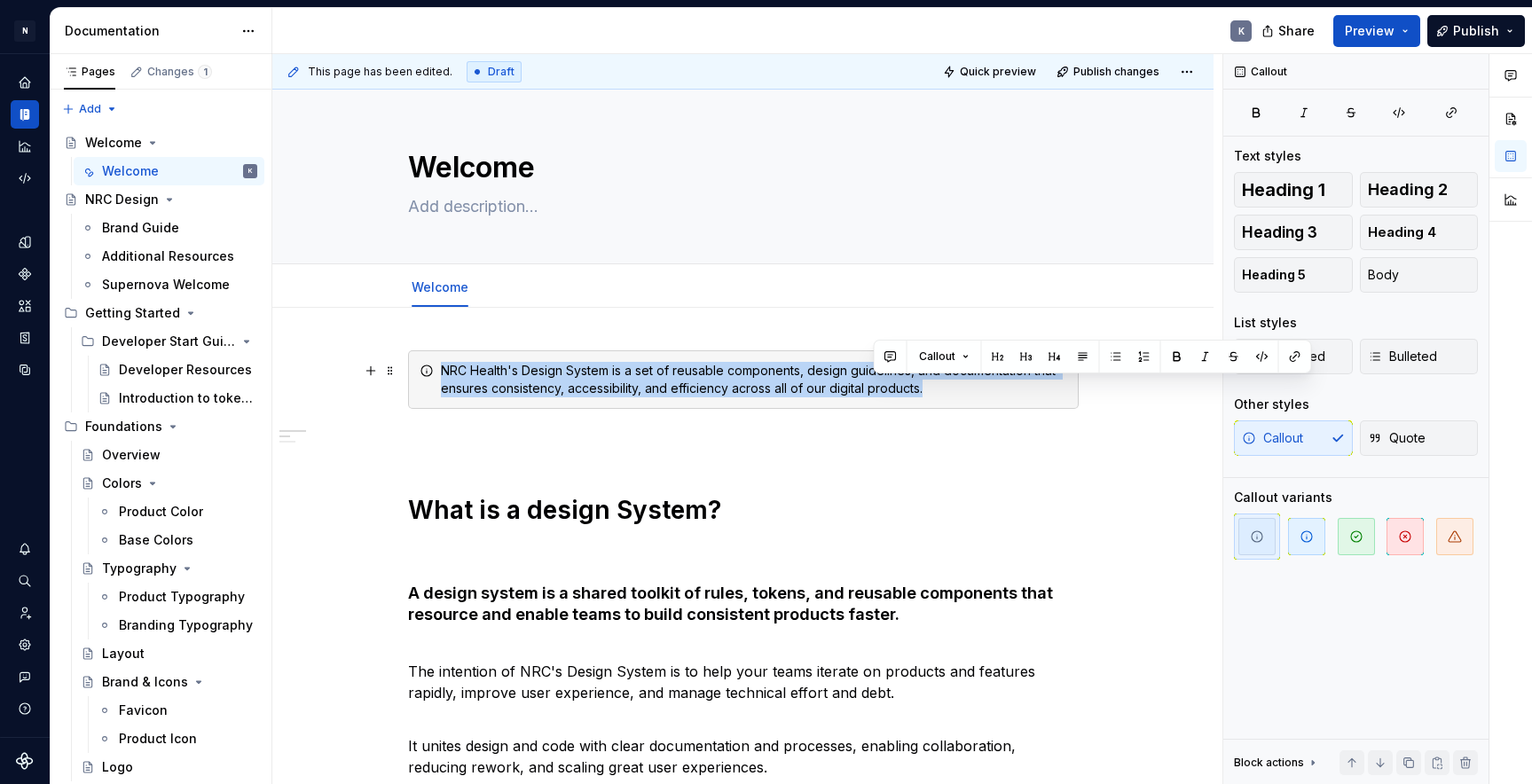
click at [905, 383] on div "NRC Health's Design System is a set of reusable components, design guidelines, …" at bounding box center [754, 380] width 626 height 36
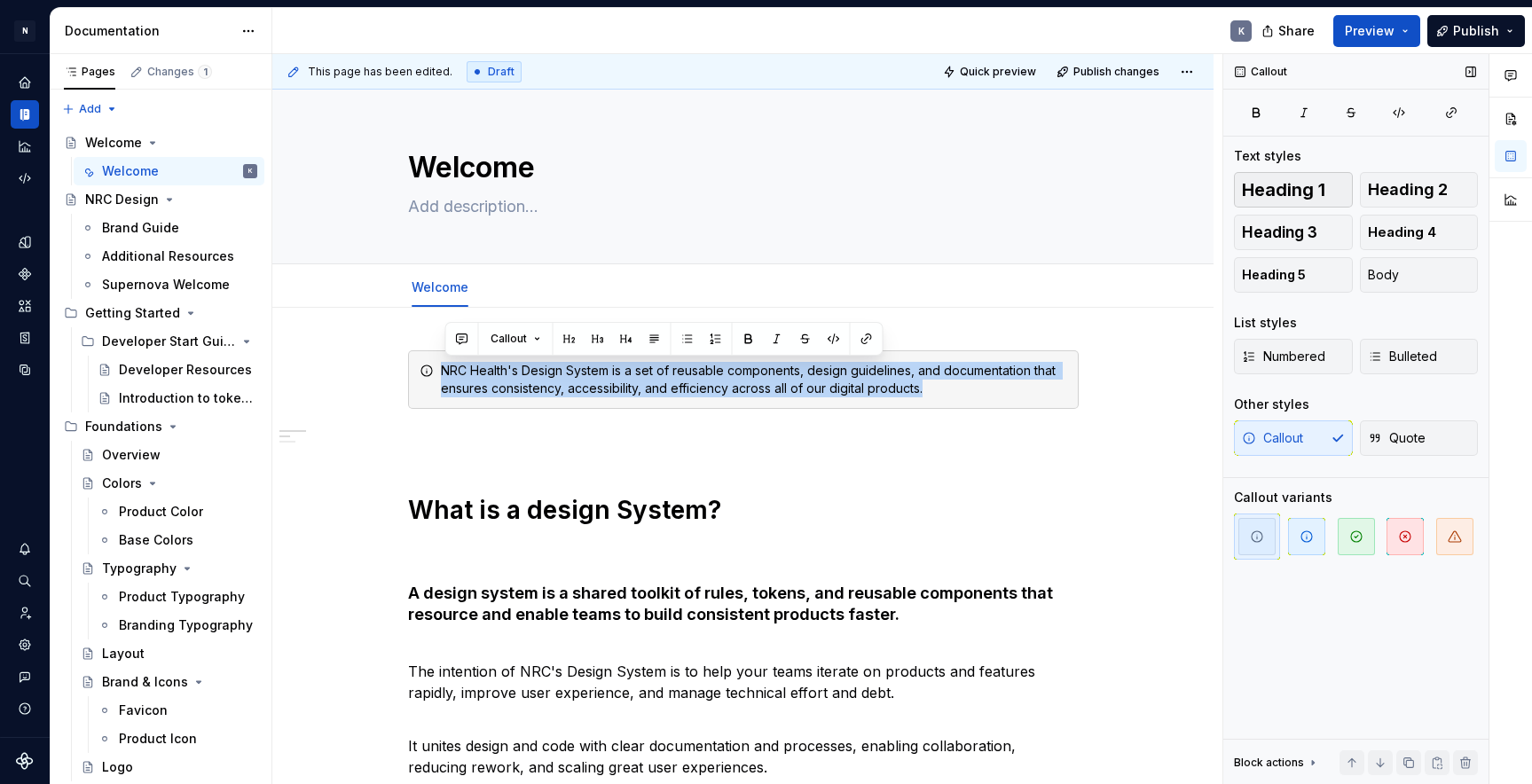
click at [1278, 187] on span "Heading 1" at bounding box center [1283, 189] width 83 height 17
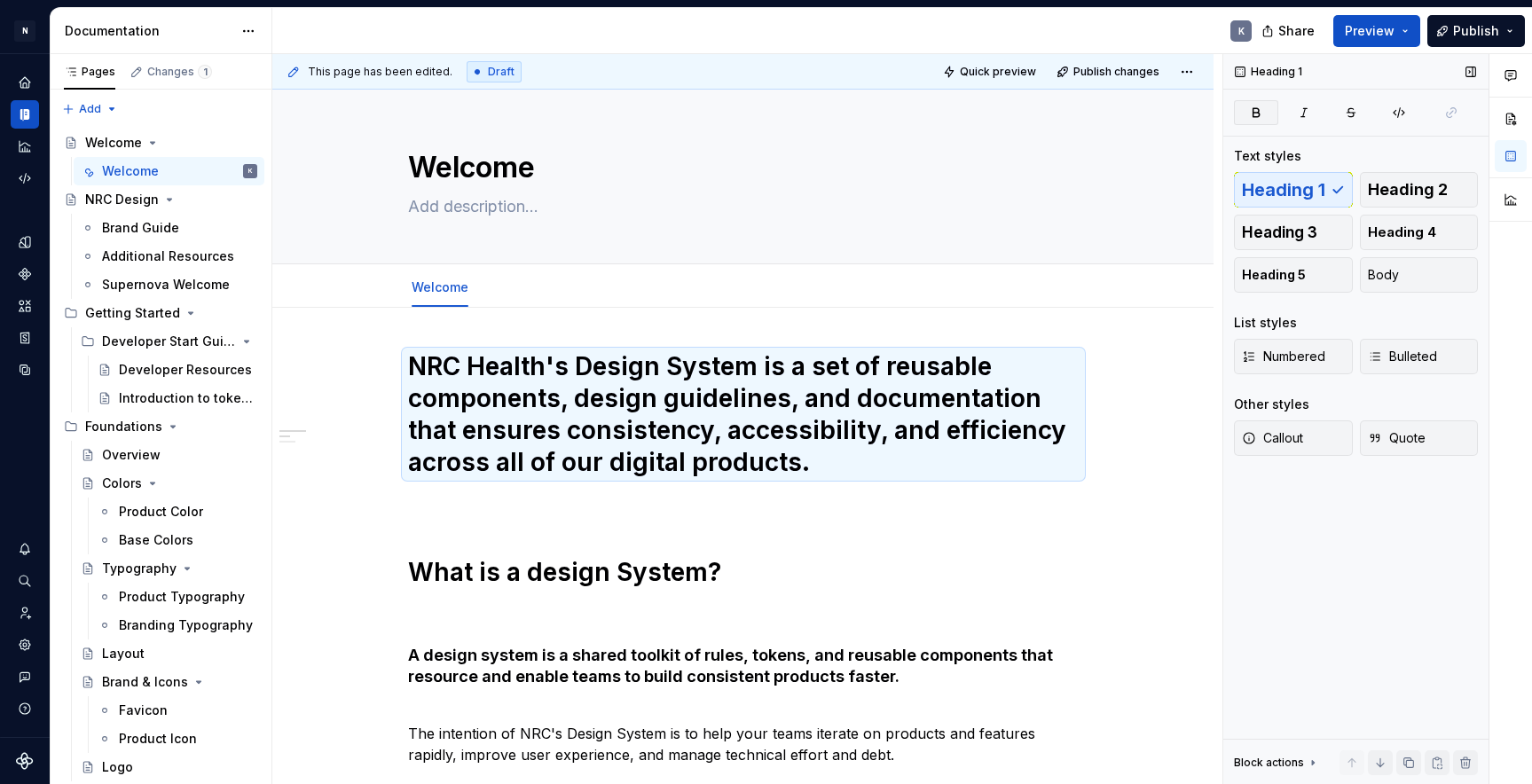
click at [1265, 117] on button "button" at bounding box center [1256, 113] width 44 height 25
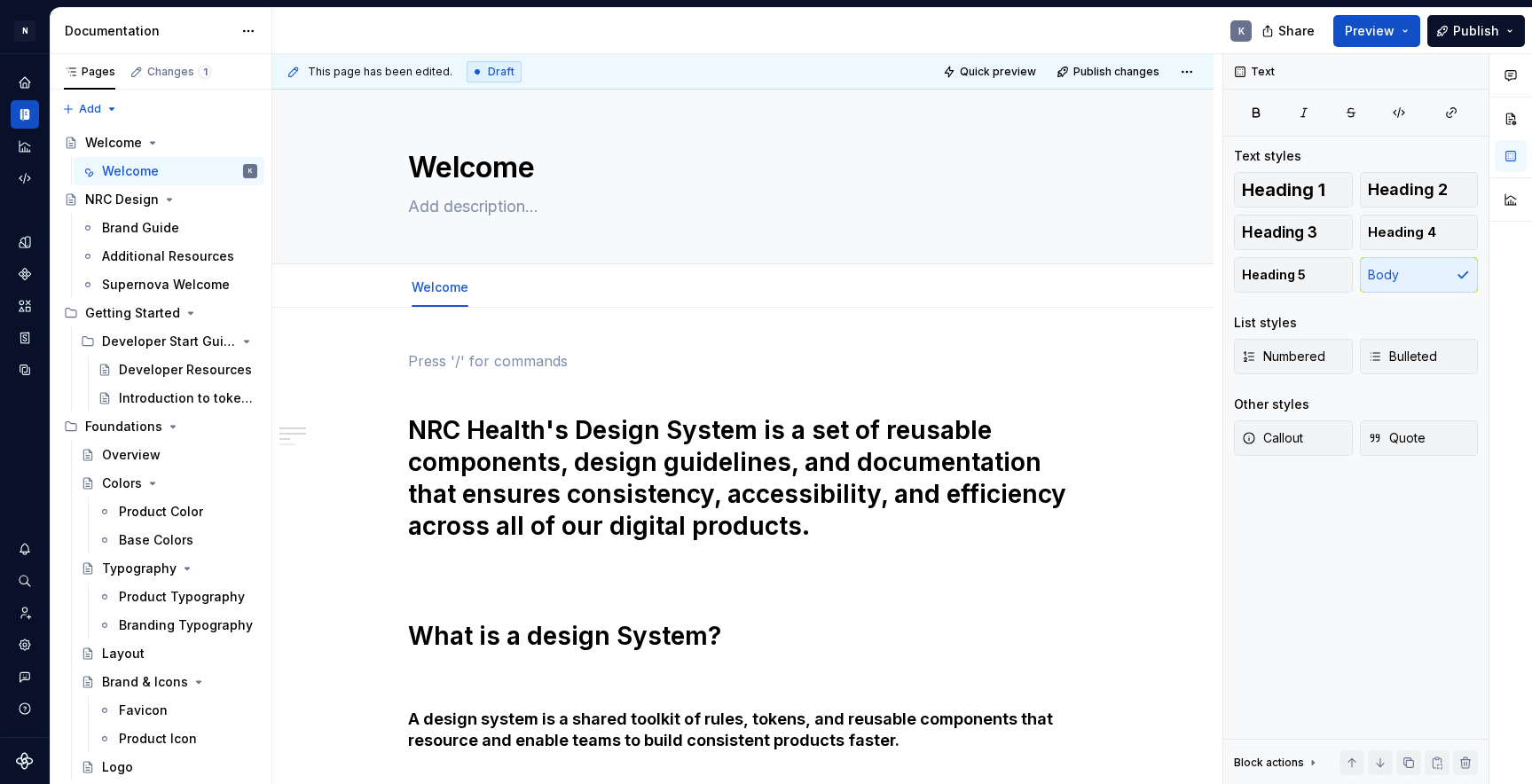
scroll to position [8, 0]
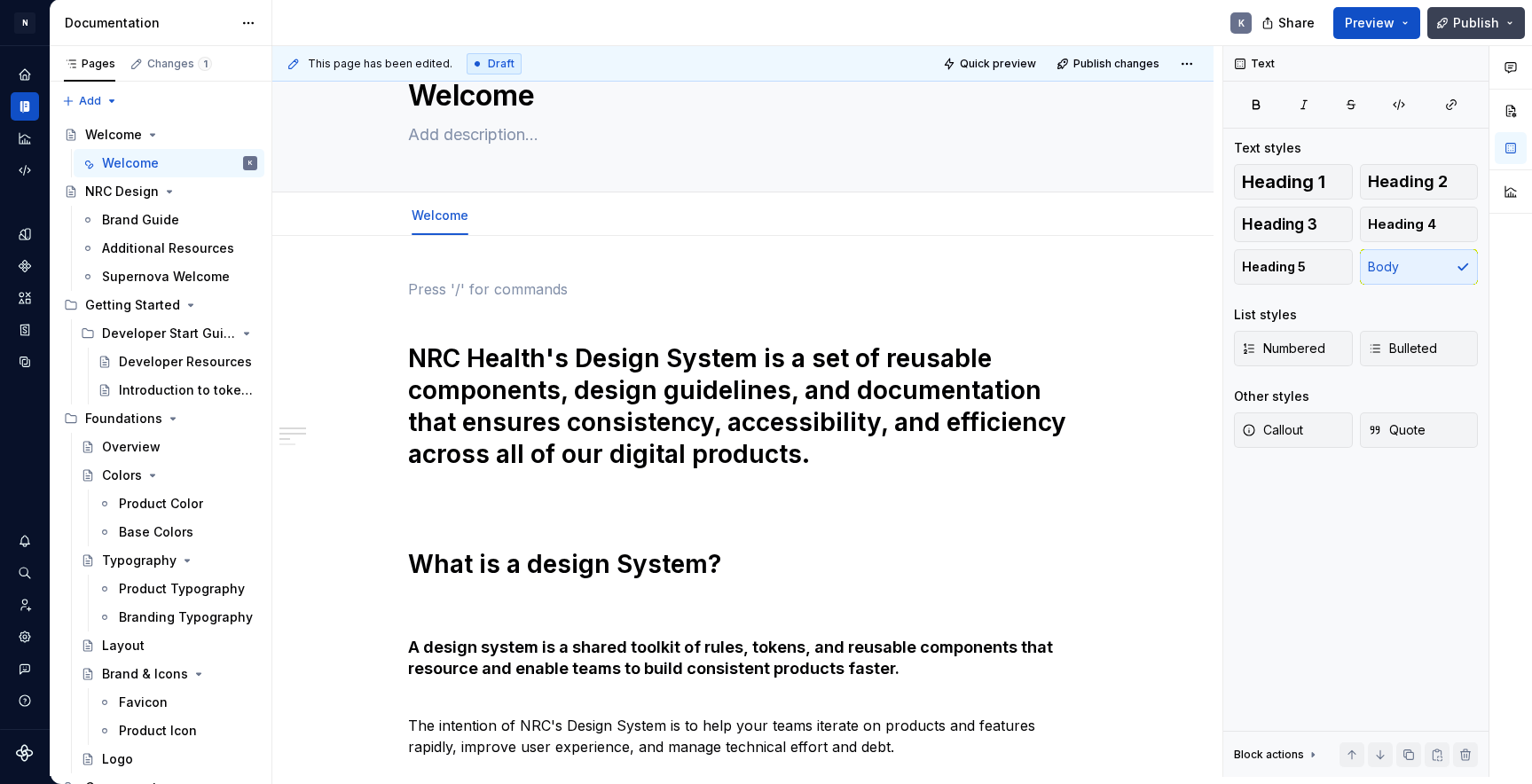
click at [1446, 23] on button "Publish" at bounding box center [1476, 23] width 98 height 32
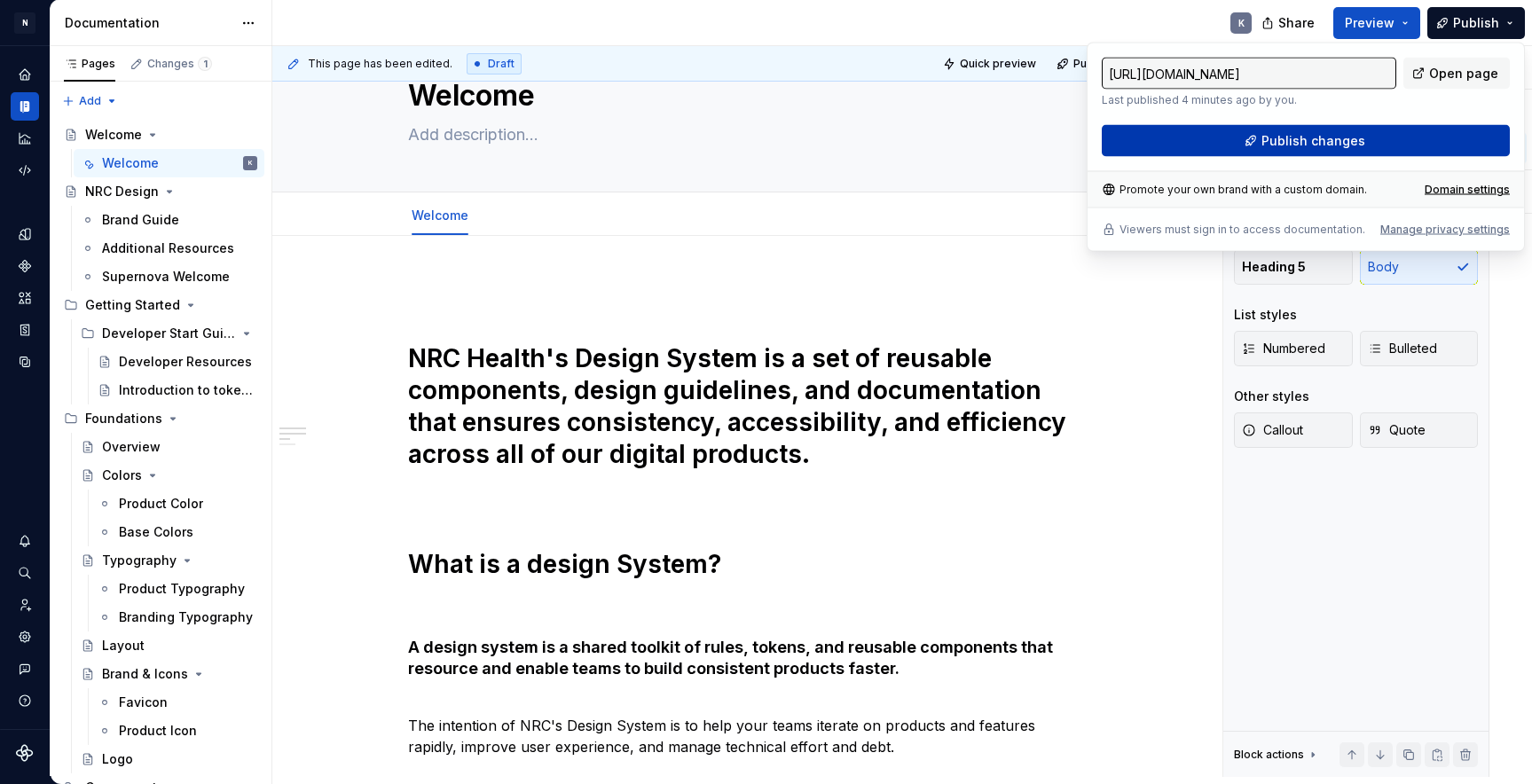
click at [1405, 140] on button "Publish changes" at bounding box center [1306, 141] width 408 height 32
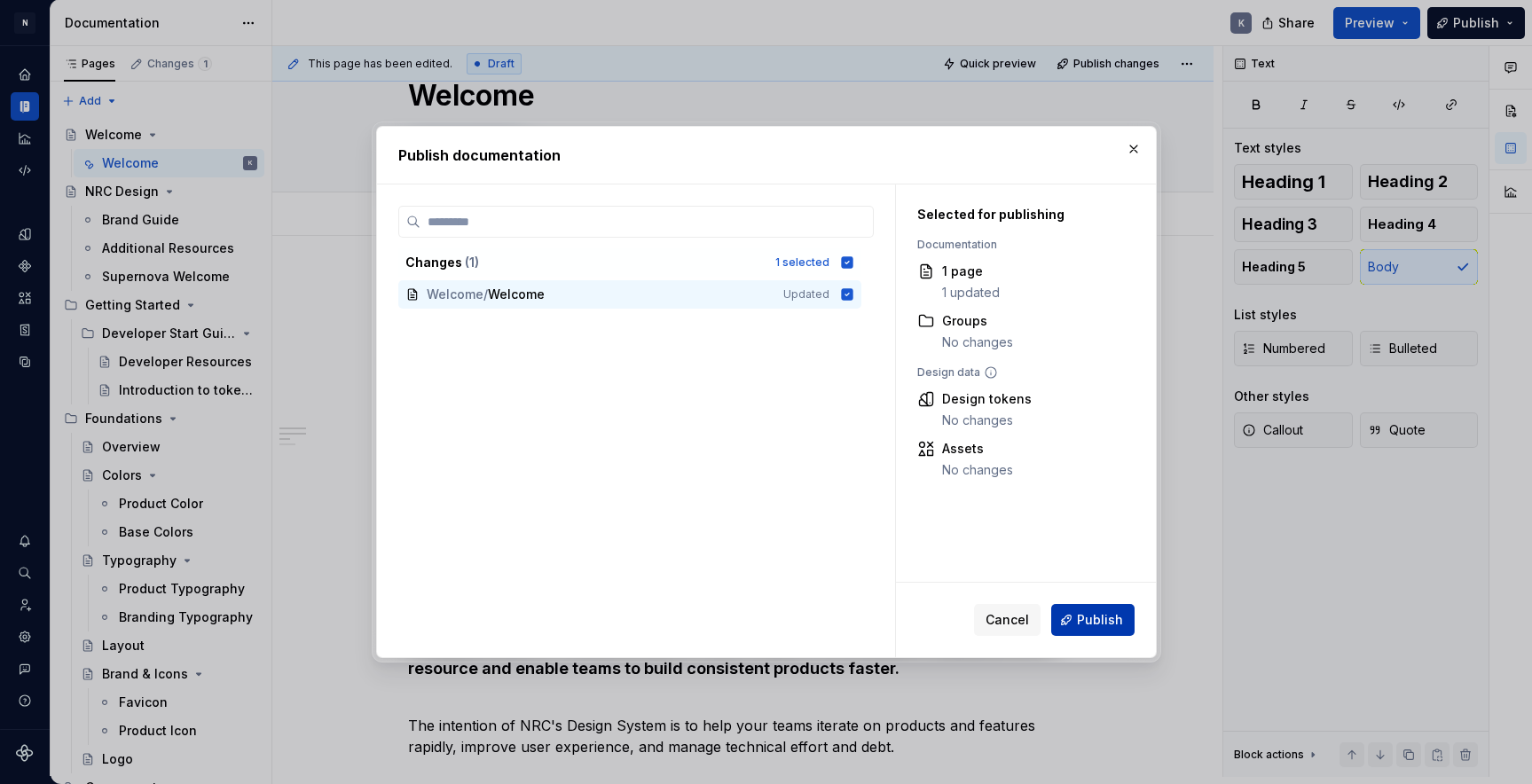
click at [1082, 619] on span "Publish" at bounding box center [1100, 619] width 46 height 17
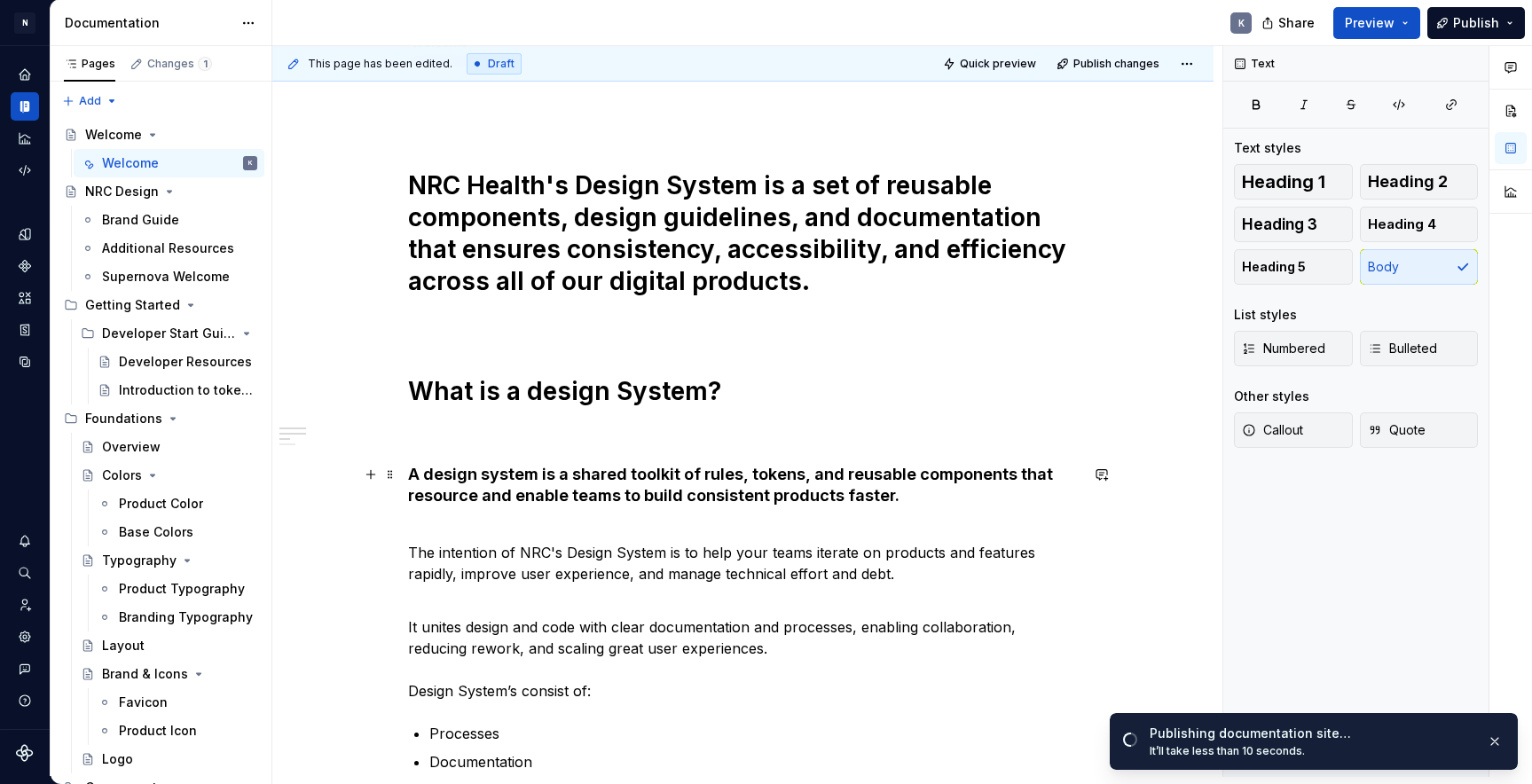
scroll to position [610, 0]
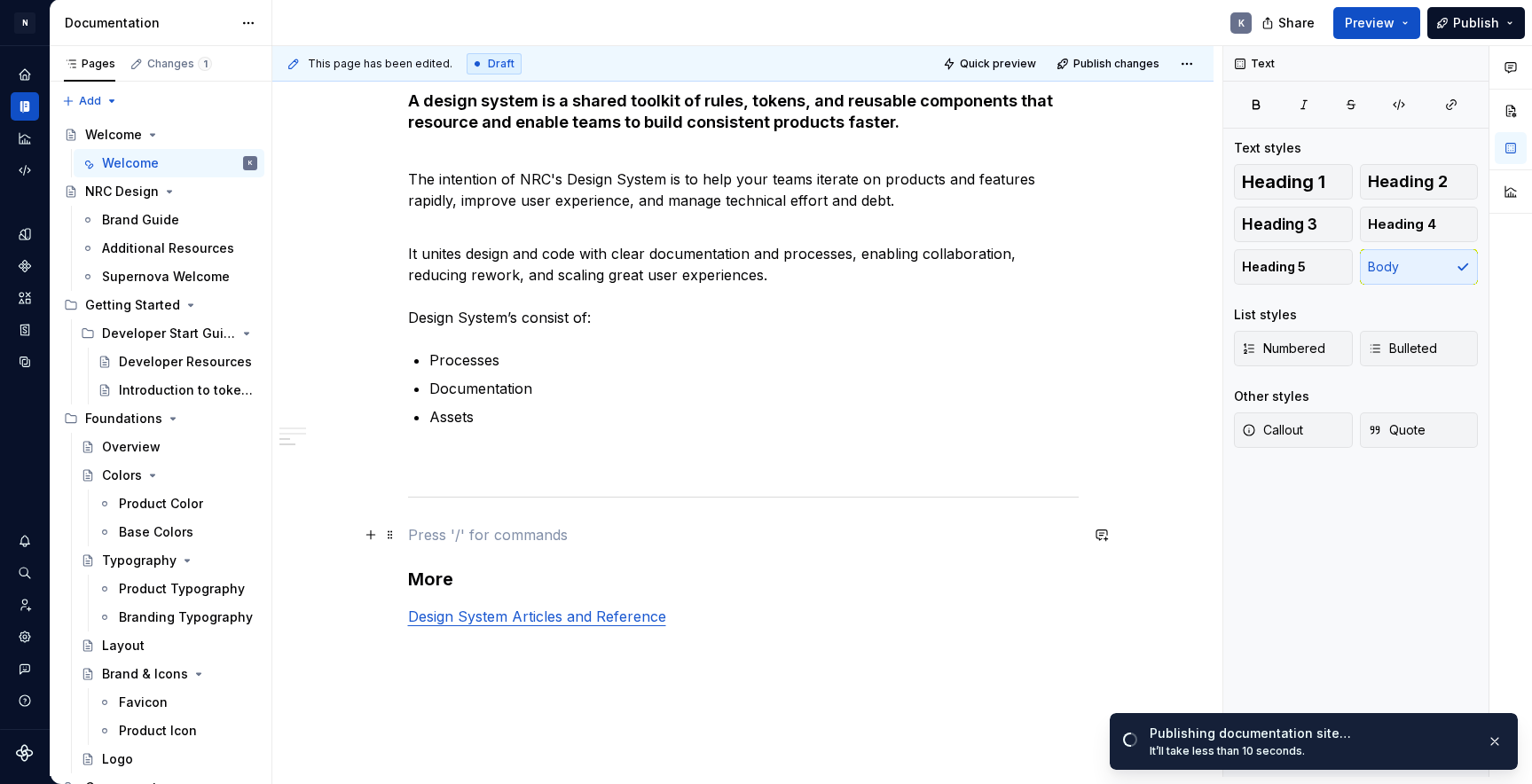
click at [553, 536] on p at bounding box center [743, 534] width 671 height 21
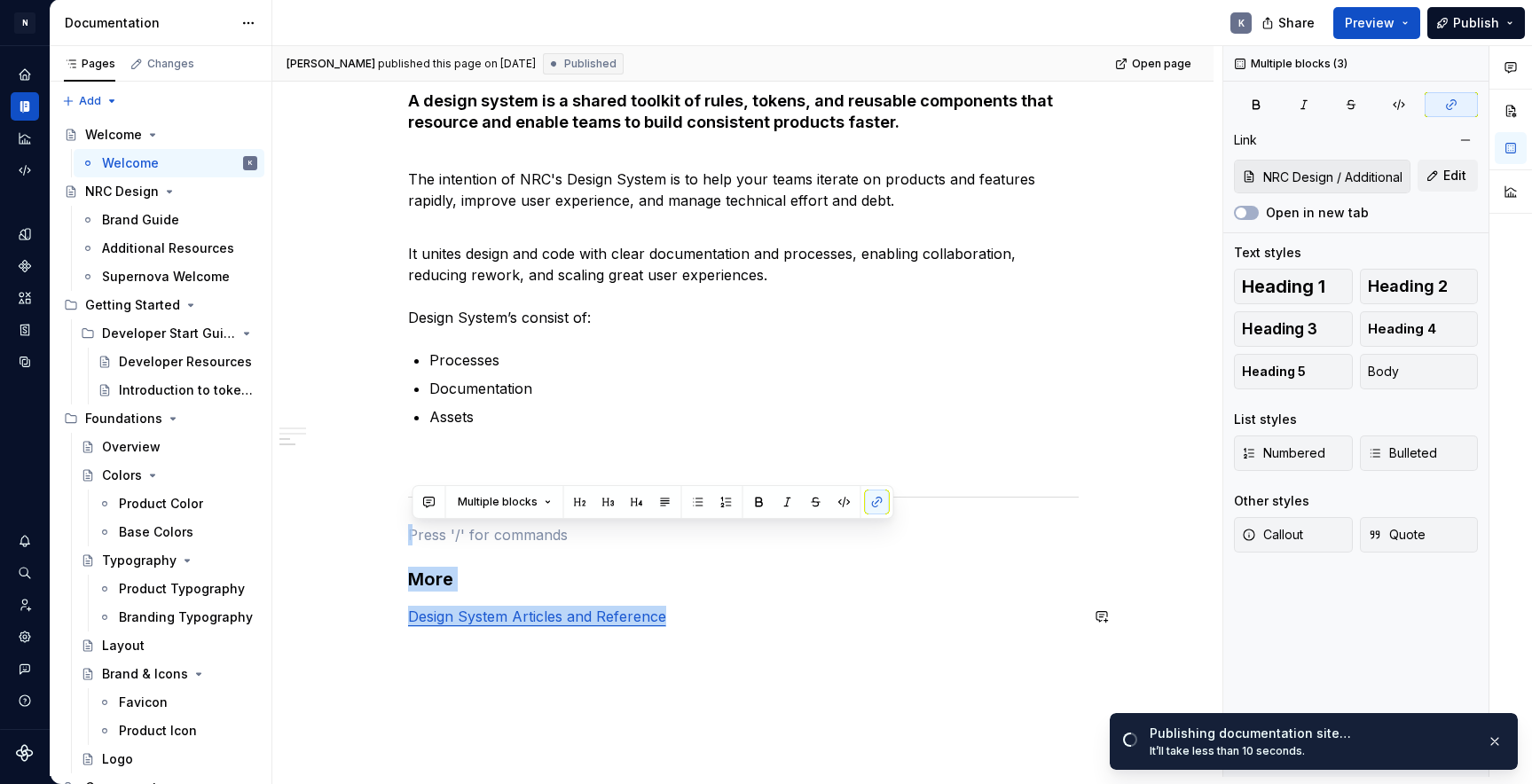
drag, startPoint x: 518, startPoint y: 533, endPoint x: 750, endPoint y: 624, distance: 249.2
click at [750, 626] on div "NRC Health's Design System is a set of reusable components, design guidelines, …" at bounding box center [743, 179] width 671 height 895
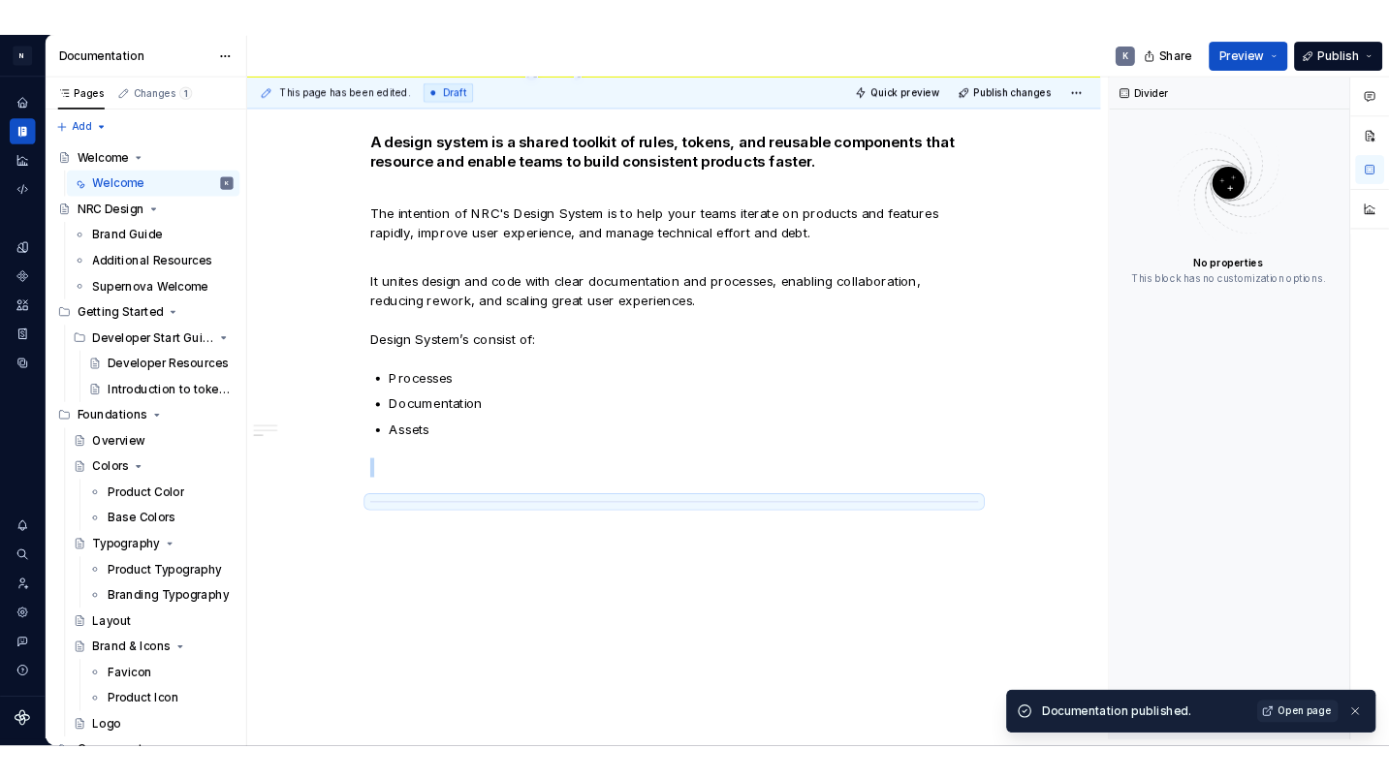
scroll to position [648, 0]
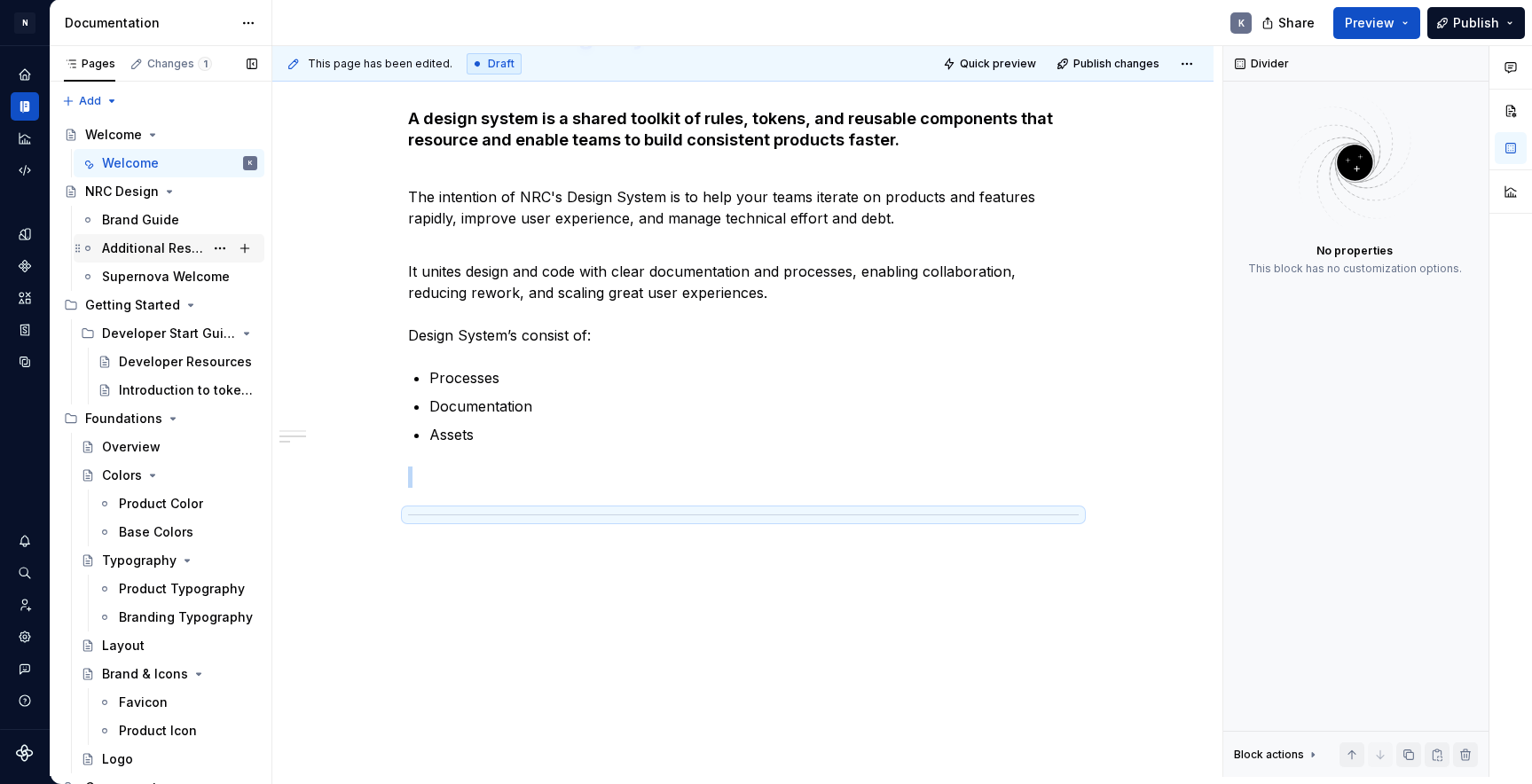
click at [127, 250] on div "Additional Resources" at bounding box center [152, 248] width 102 height 17
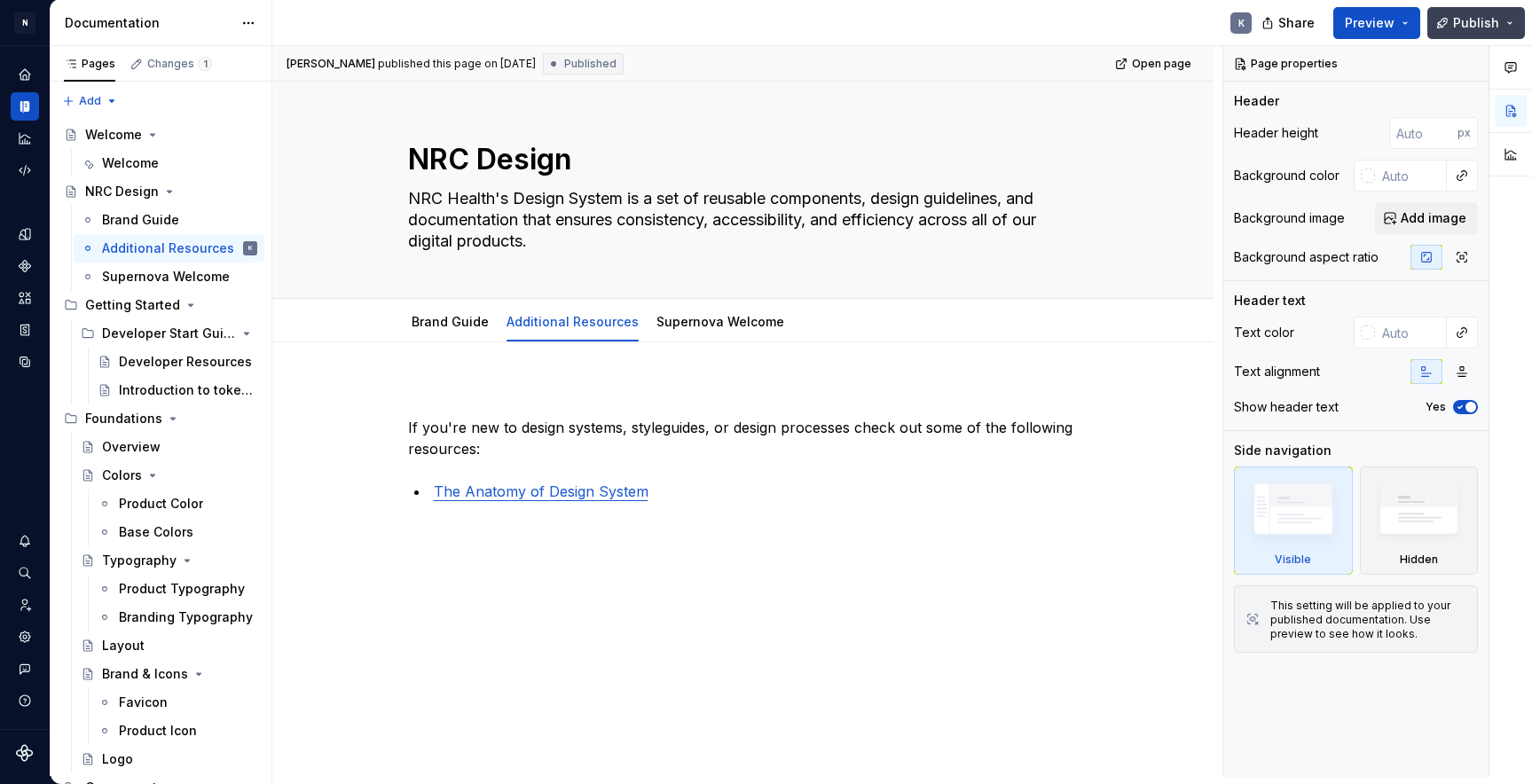
click at [1456, 16] on button "Publish" at bounding box center [1476, 23] width 98 height 32
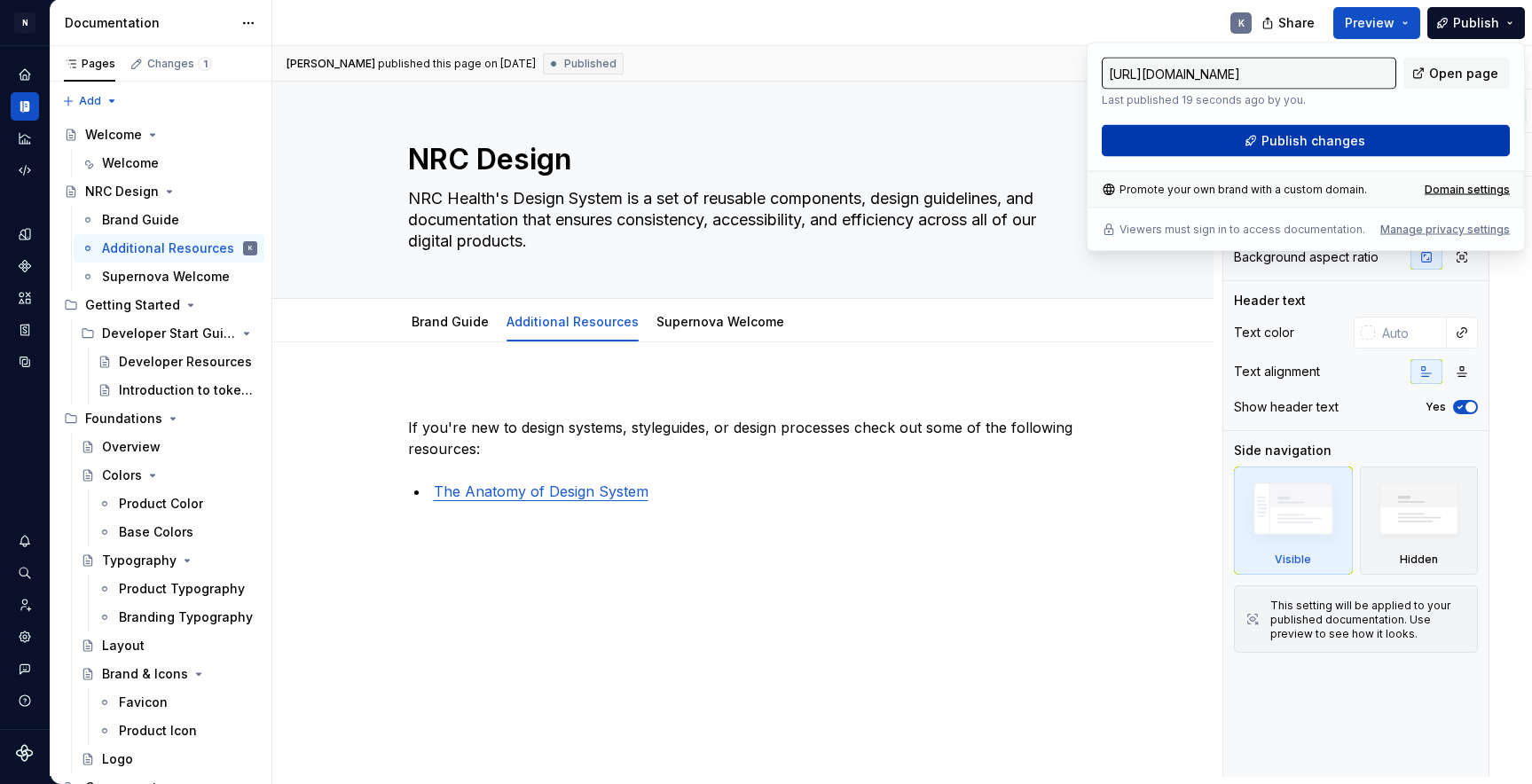
click at [1386, 140] on button "Publish changes" at bounding box center [1306, 141] width 408 height 32
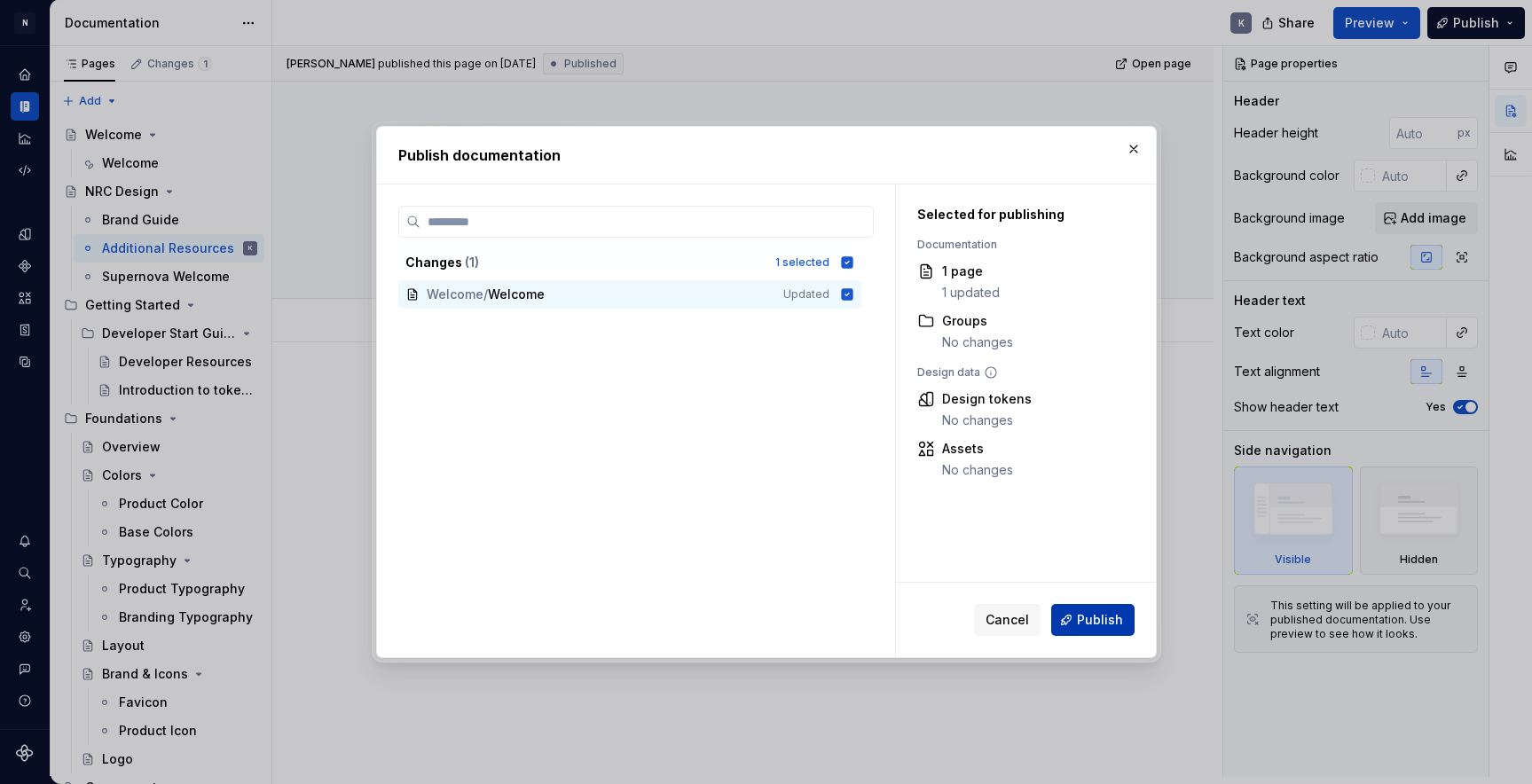
click at [1098, 617] on span "Publish" at bounding box center [1100, 619] width 46 height 17
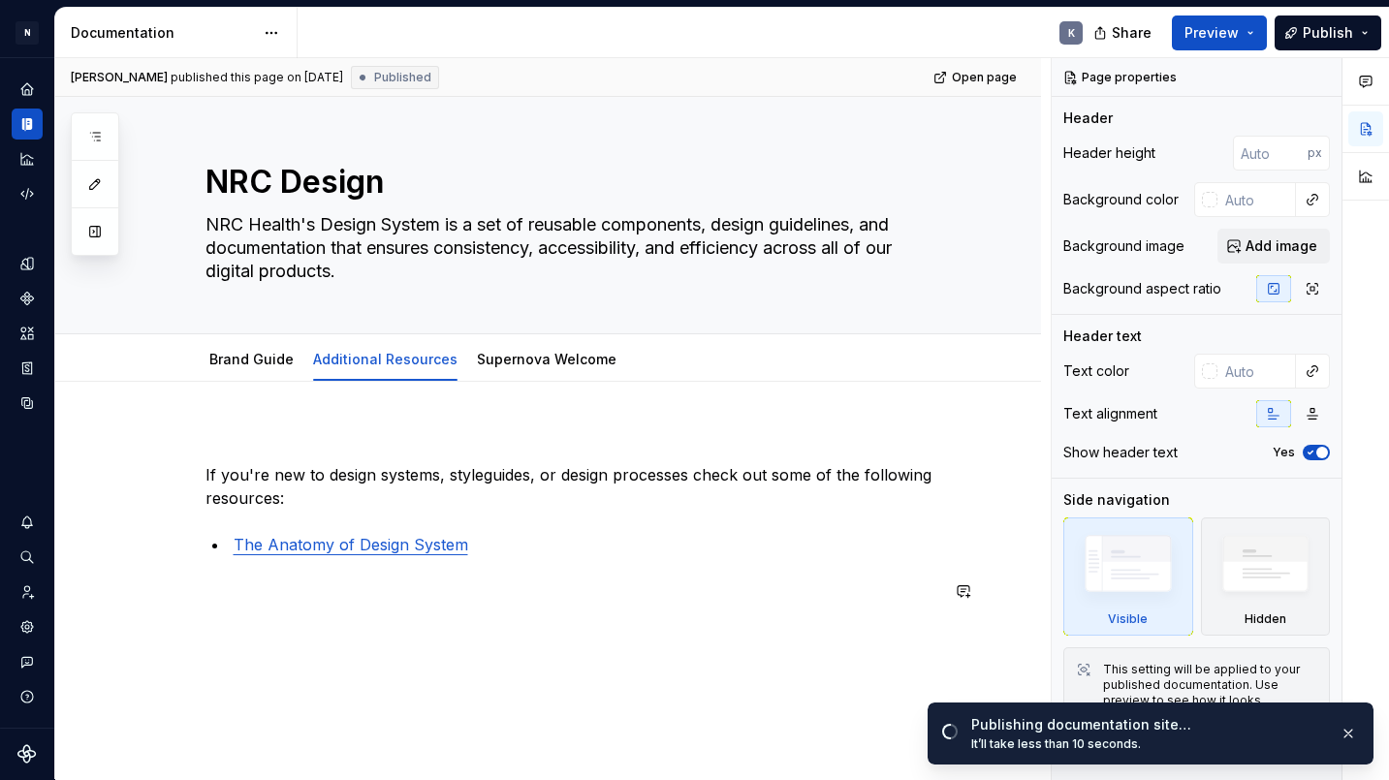
scroll to position [1, 0]
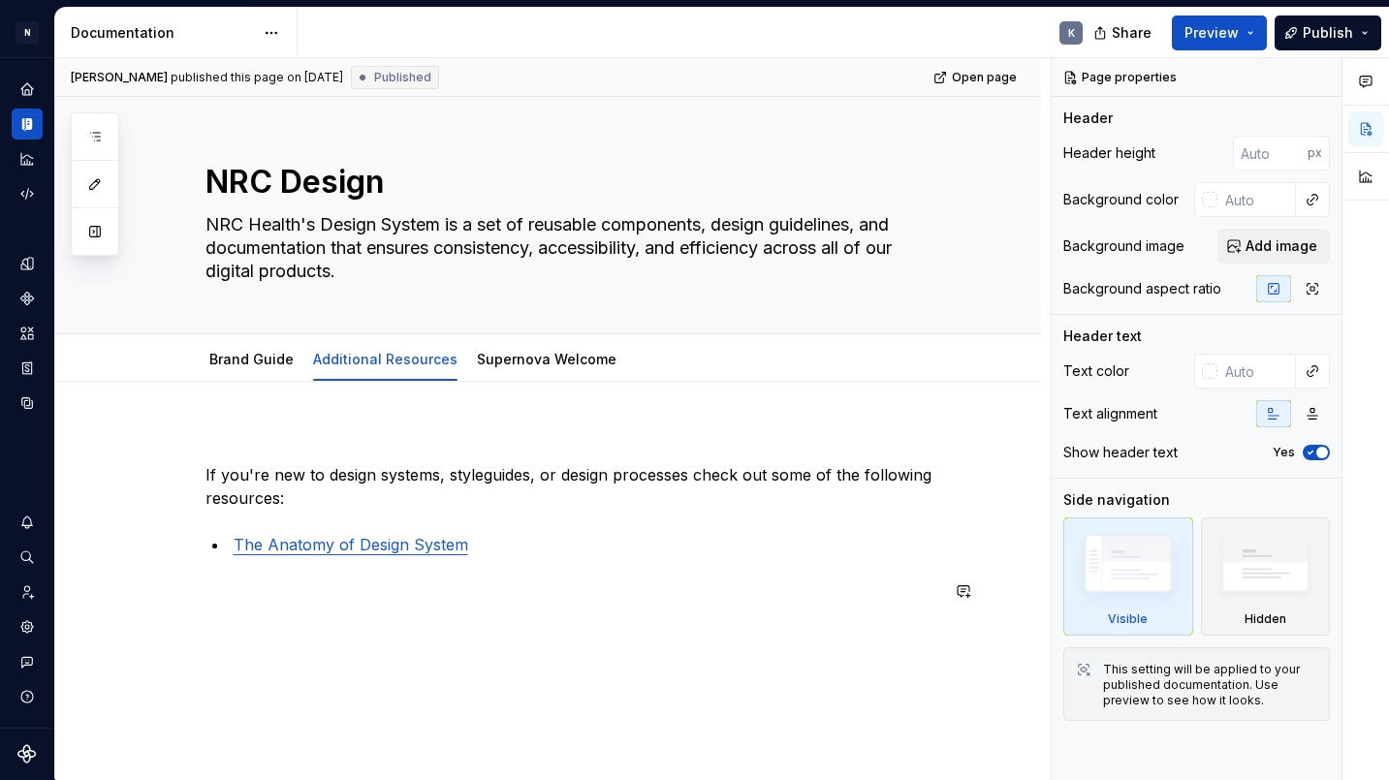
type textarea "*"
